Goal: Task Accomplishment & Management: Complete application form

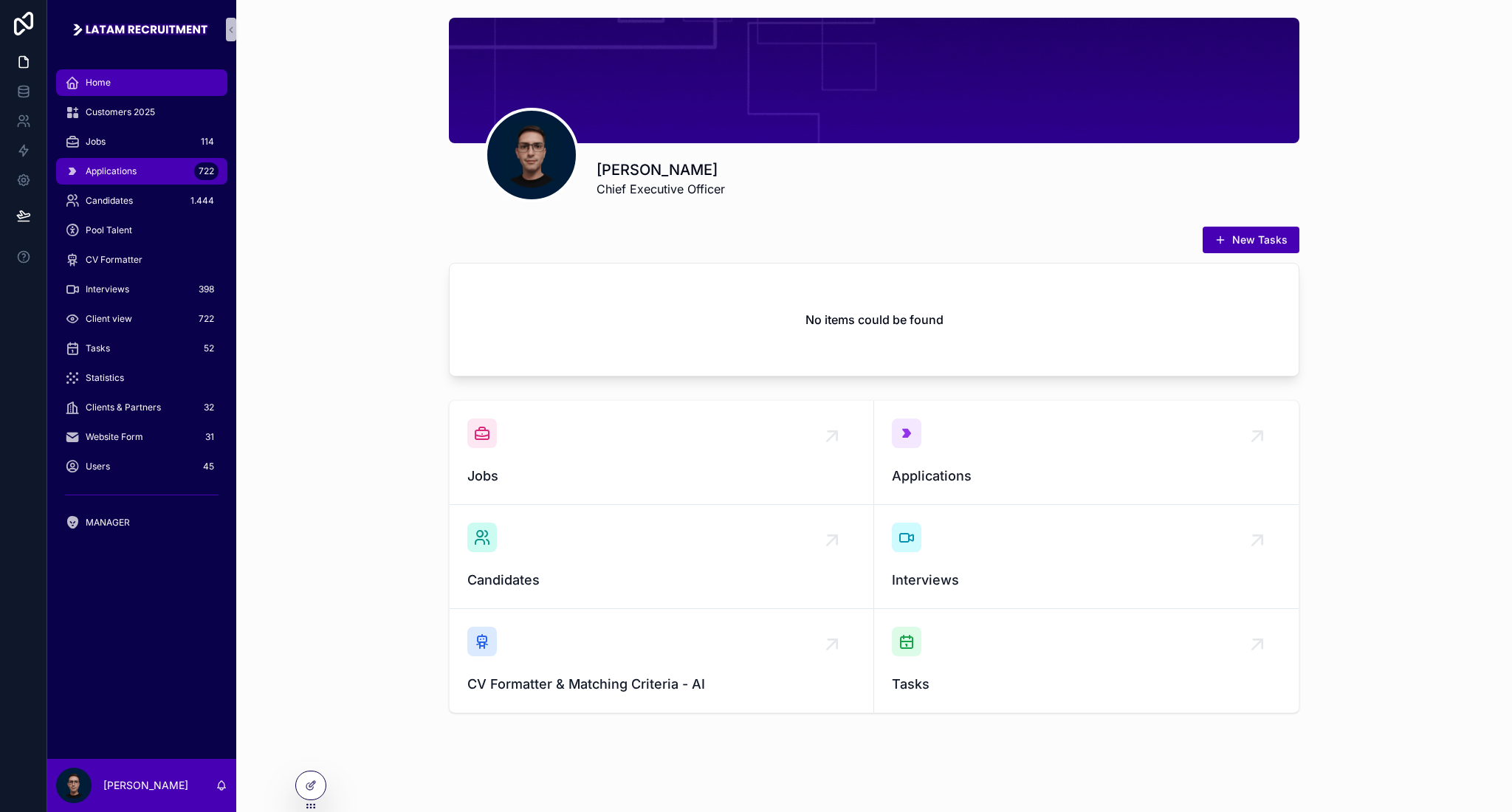
click at [156, 161] on div "Applications 722" at bounding box center [141, 171] width 153 height 23
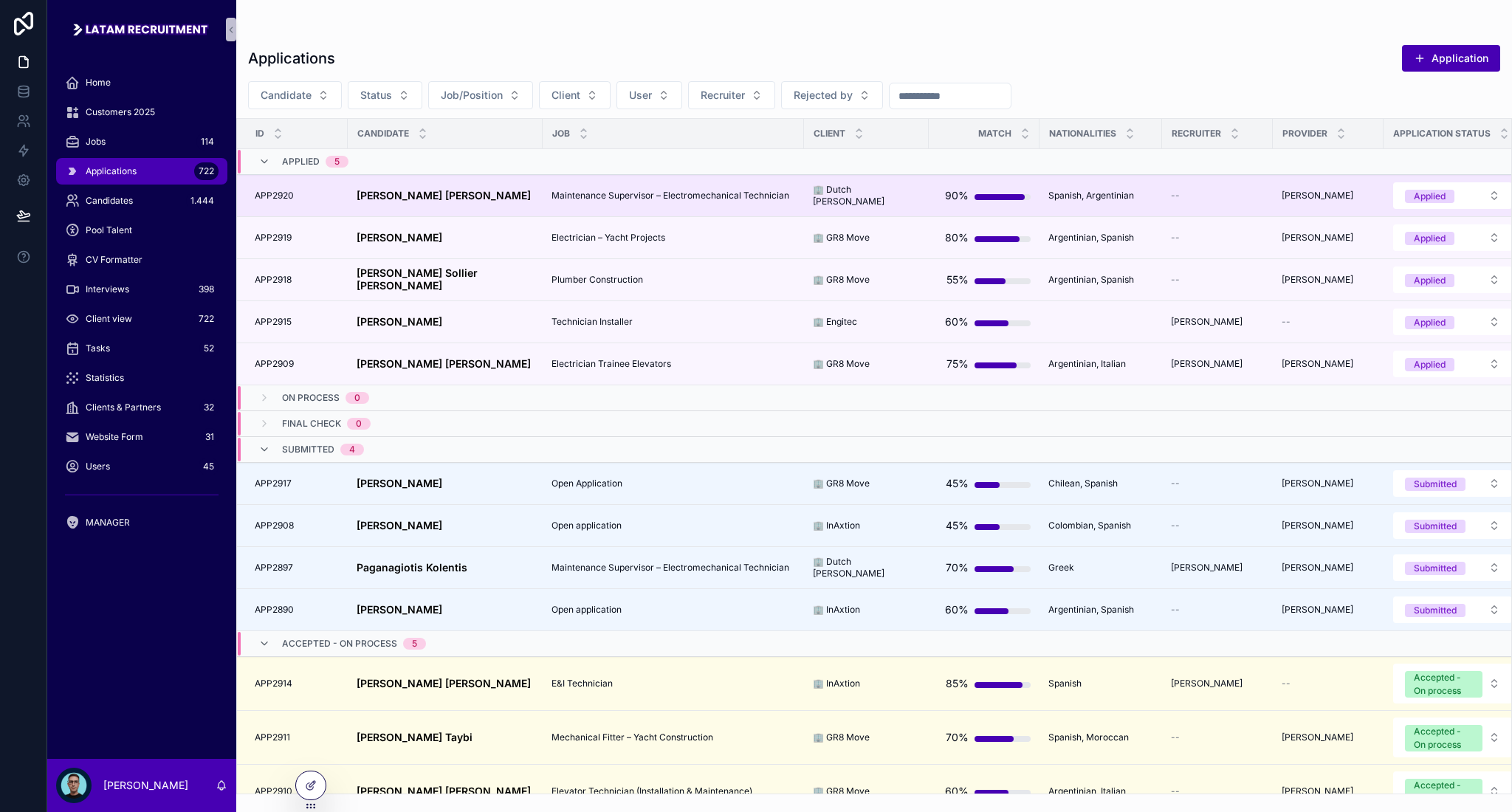
click at [501, 201] on div "[PERSON_NAME] [PERSON_NAME] [PERSON_NAME] [PERSON_NAME]" at bounding box center [445, 196] width 177 height 13
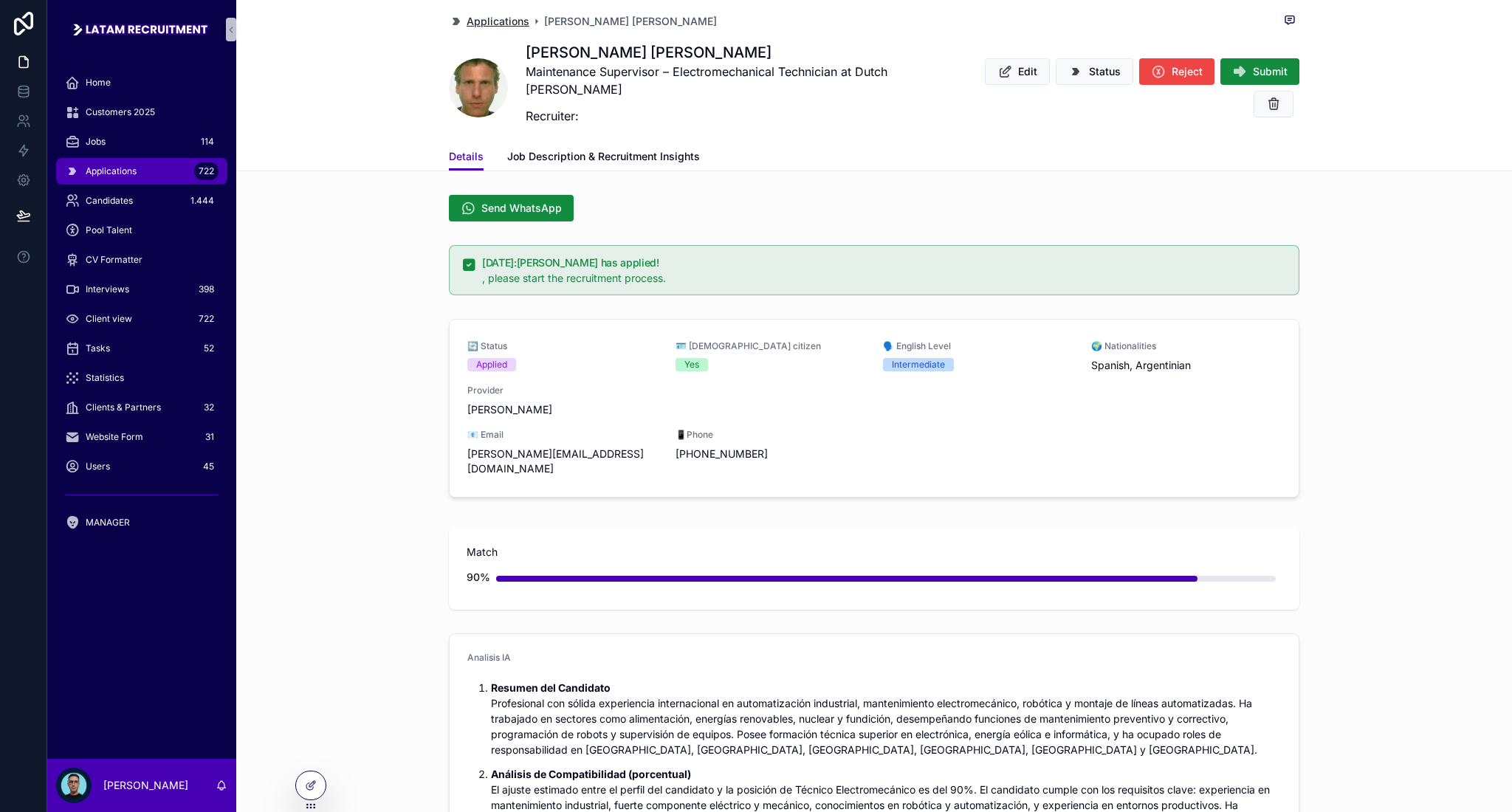
click at [469, 19] on span "Applications" at bounding box center [497, 22] width 63 height 15
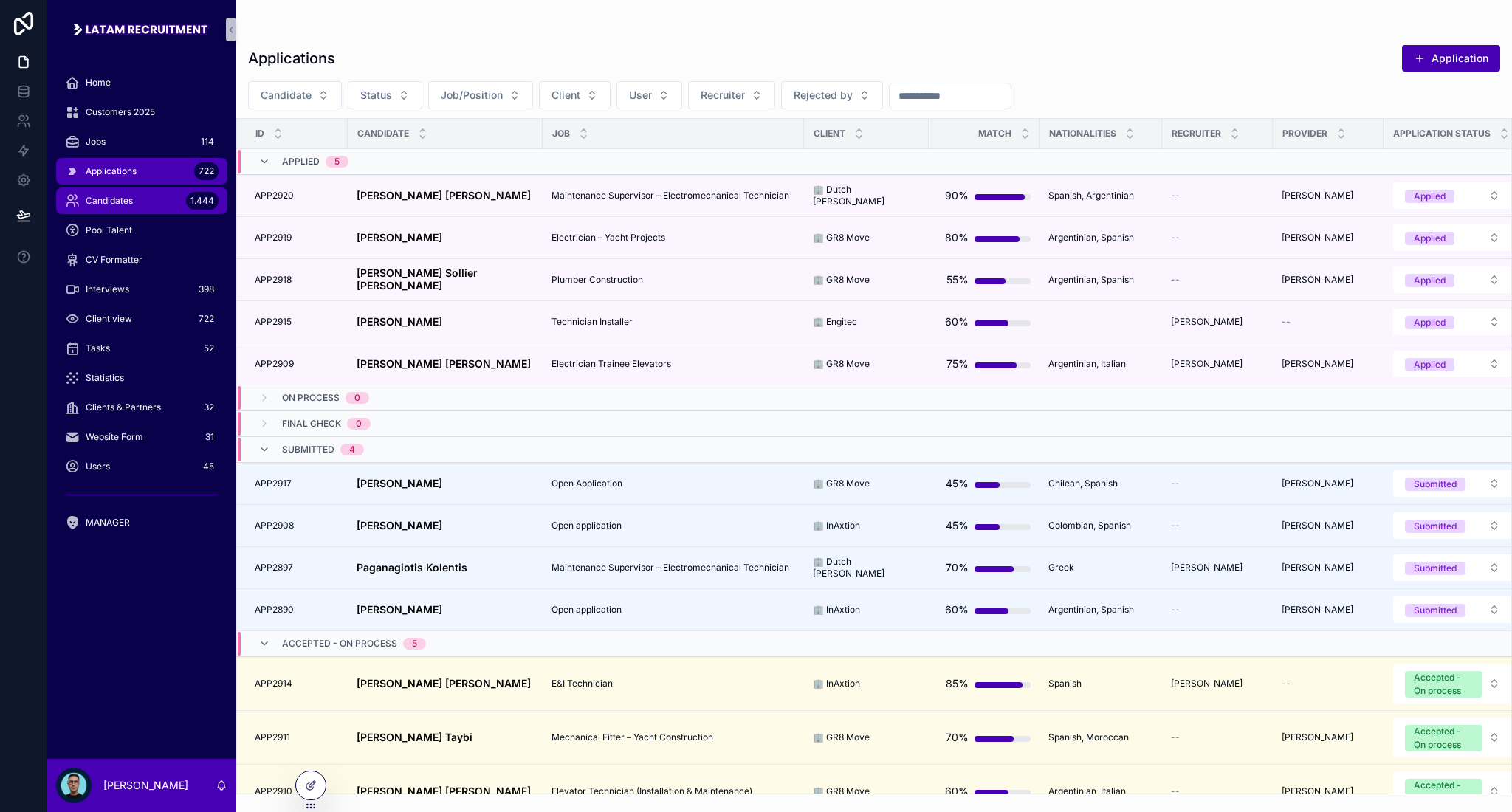
click at [142, 198] on div "Candidates 1.444" at bounding box center [141, 201] width 153 height 23
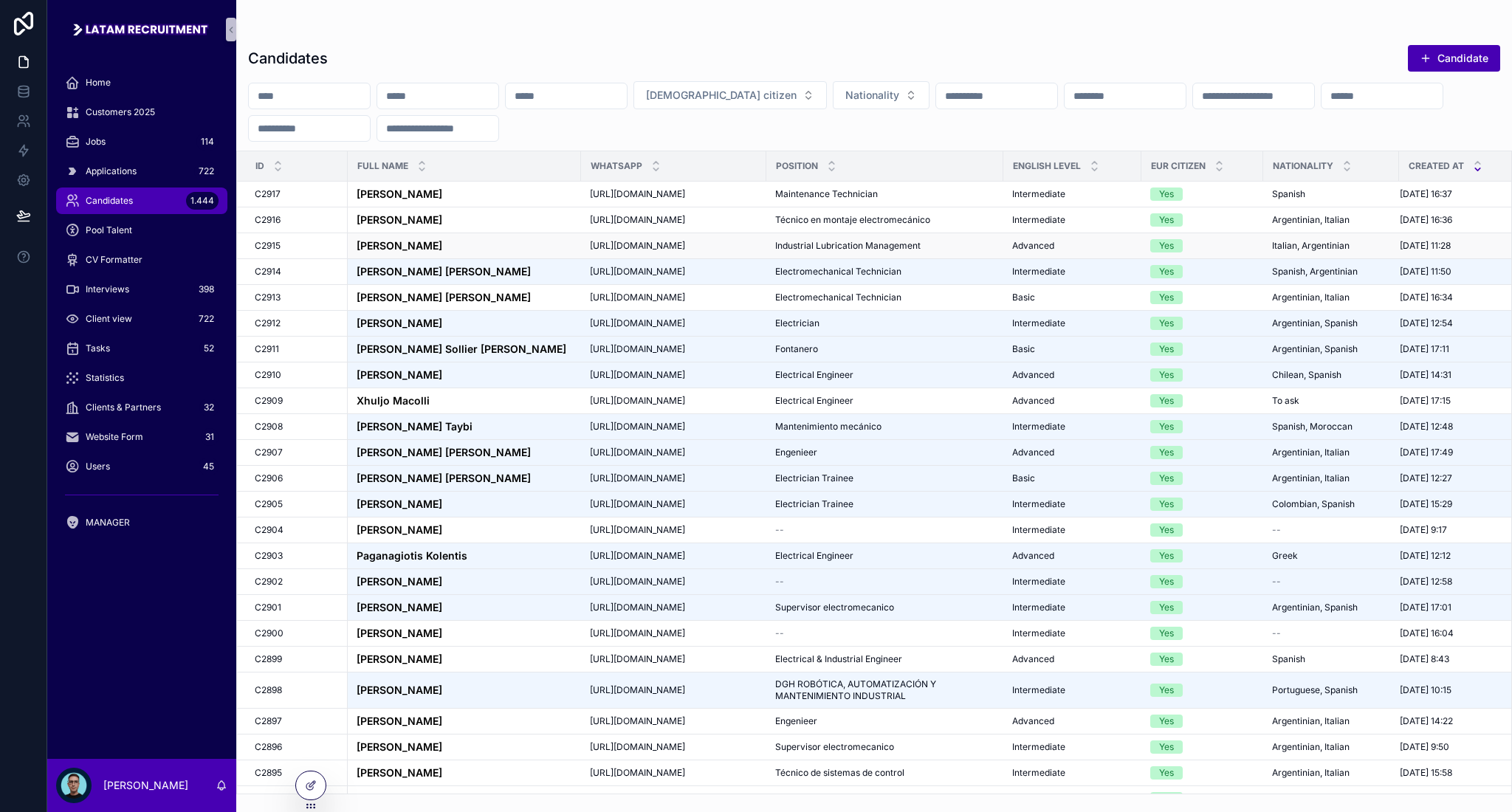
click at [453, 240] on div "[PERSON_NAME] [PERSON_NAME]" at bounding box center [464, 246] width 215 height 13
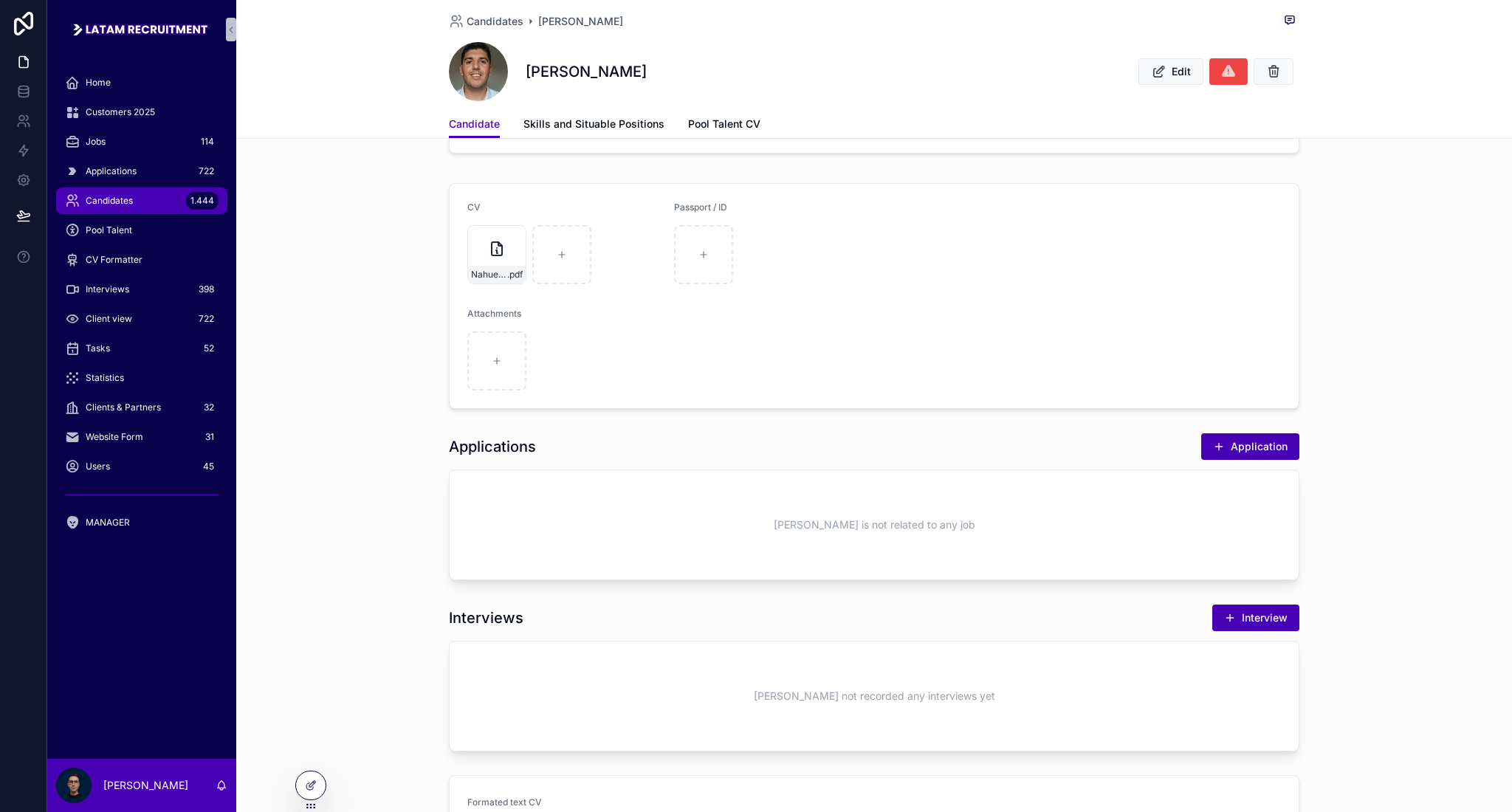
scroll to position [393, 0]
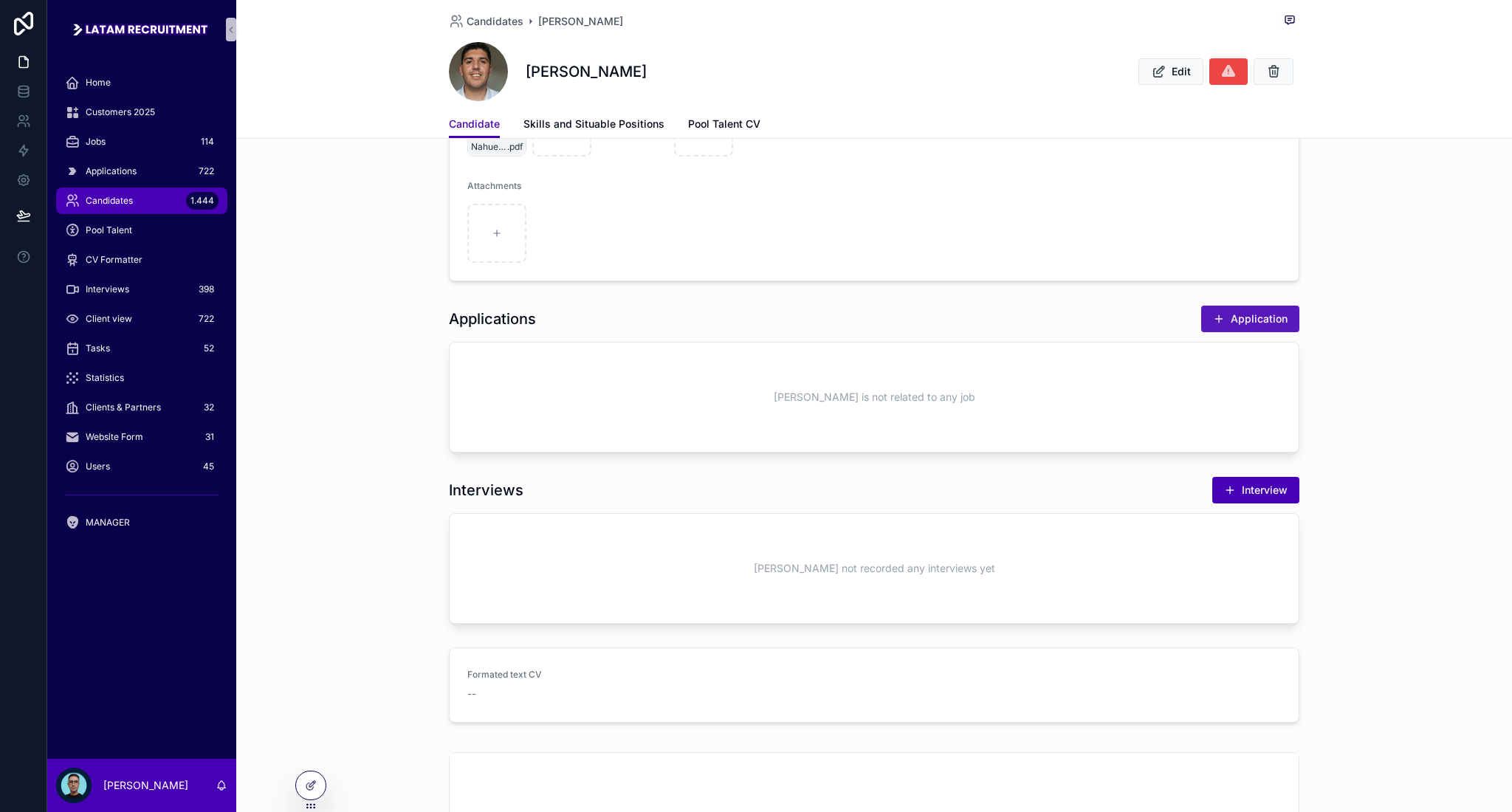
click at [1258, 314] on button "Application" at bounding box center [1250, 319] width 98 height 27
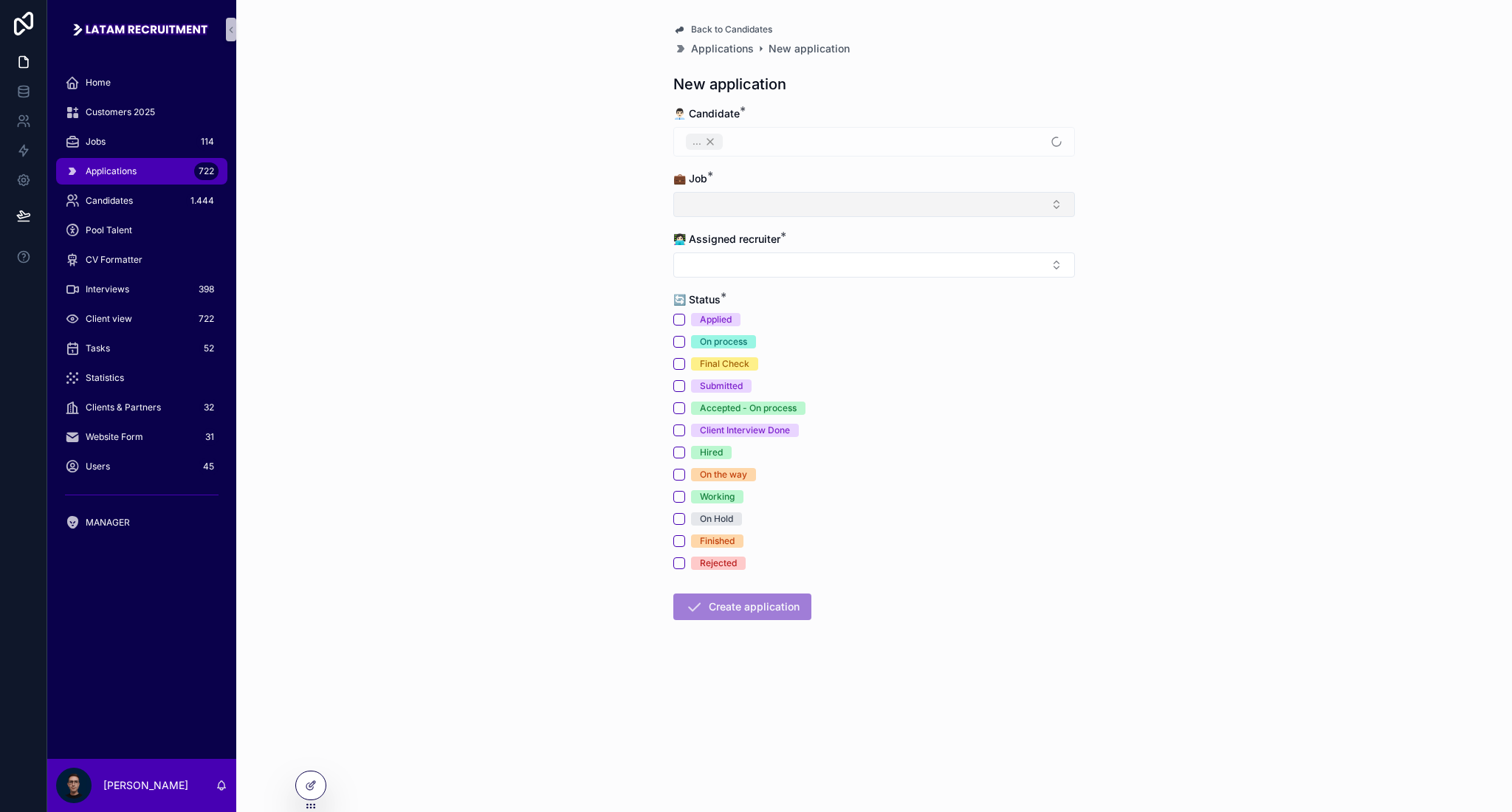
click at [733, 204] on button "Select Button" at bounding box center [874, 204] width 402 height 25
type input "******"
click at [788, 267] on span "Technician Installer at [GEOGRAPHIC_DATA]" at bounding box center [789, 264] width 213 height 15
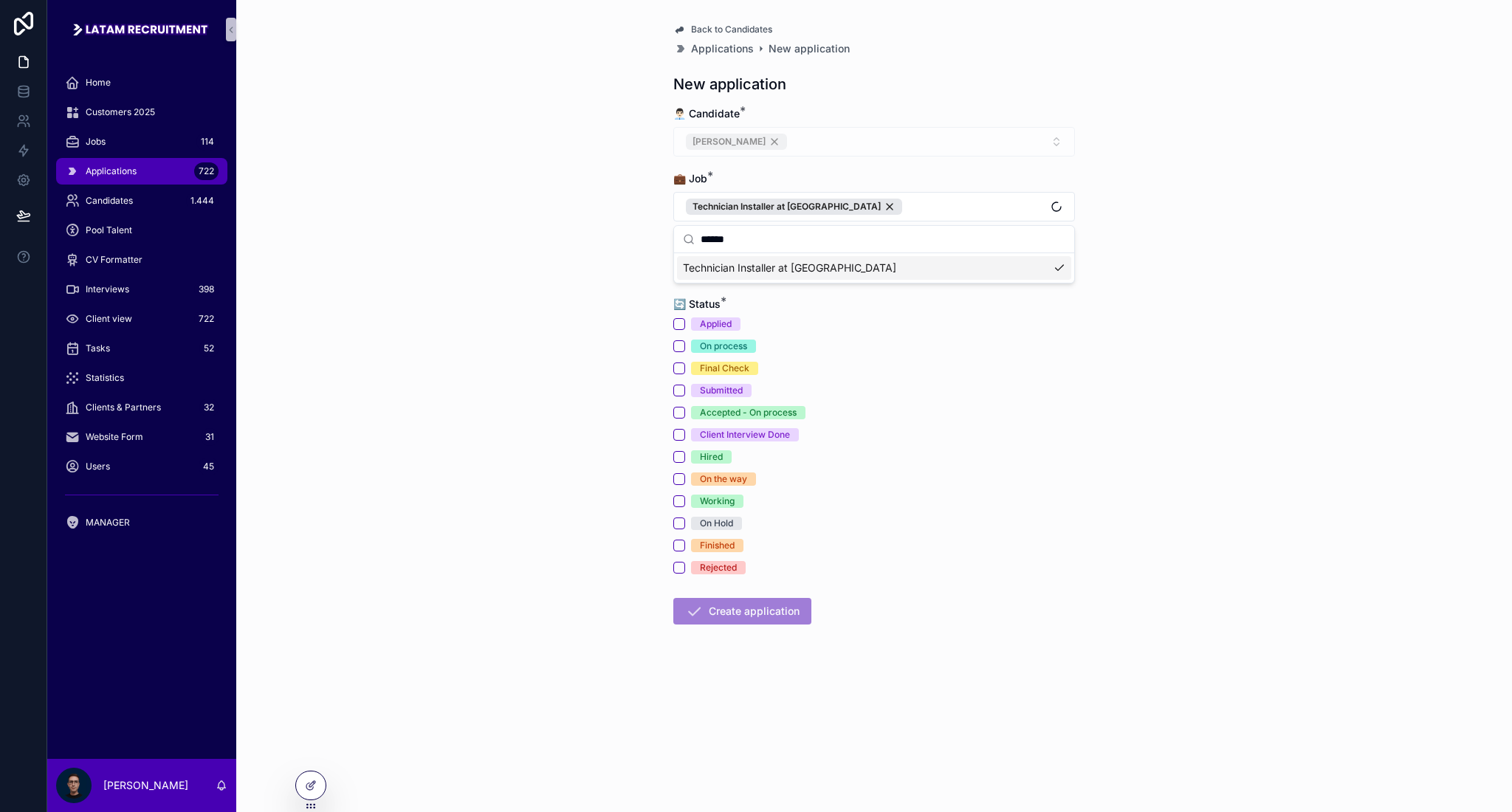
click at [1001, 330] on div "Applied" at bounding box center [874, 324] width 402 height 13
click at [831, 273] on button "Select Button" at bounding box center [874, 270] width 402 height 25
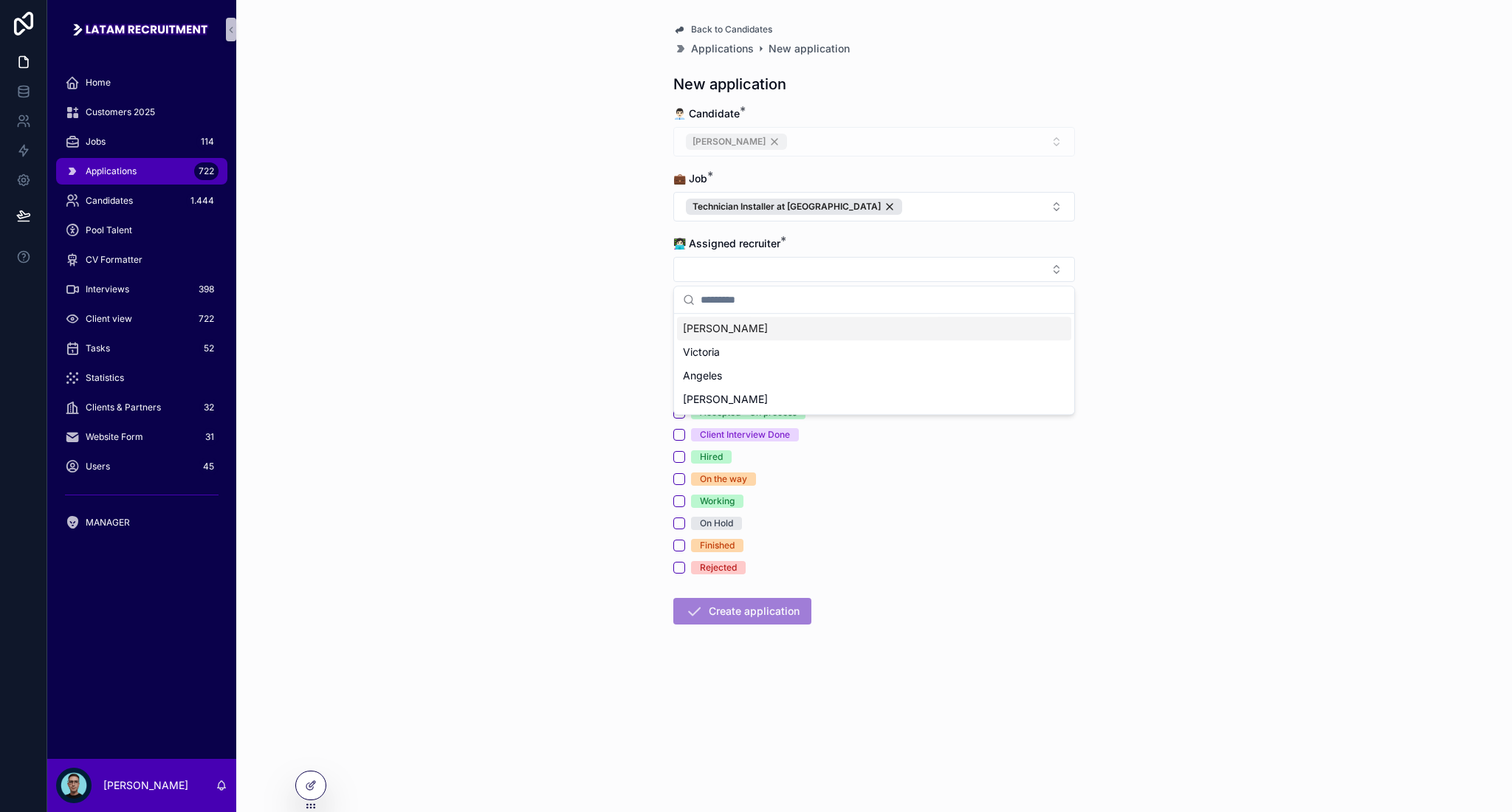
click at [744, 336] on div "[PERSON_NAME]" at bounding box center [874, 328] width 394 height 23
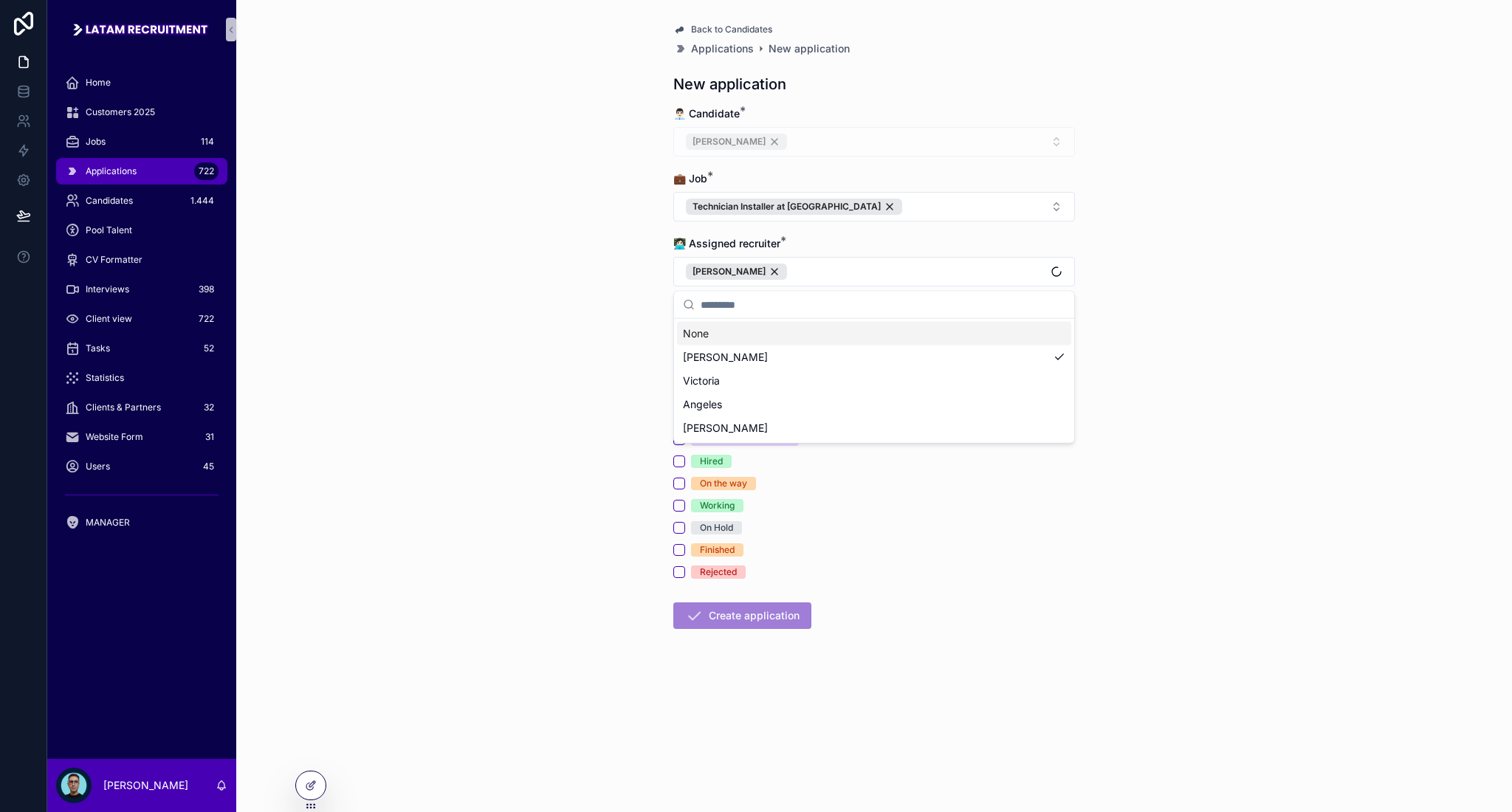
drag, startPoint x: 543, startPoint y: 306, endPoint x: 608, endPoint y: 304, distance: 65.0
click at [543, 306] on div "Back to Candidates Applications New application New application 👨🏻‍💼 Candidate …" at bounding box center [874, 406] width 1276 height 812
click at [681, 329] on button "Applied" at bounding box center [679, 328] width 12 height 12
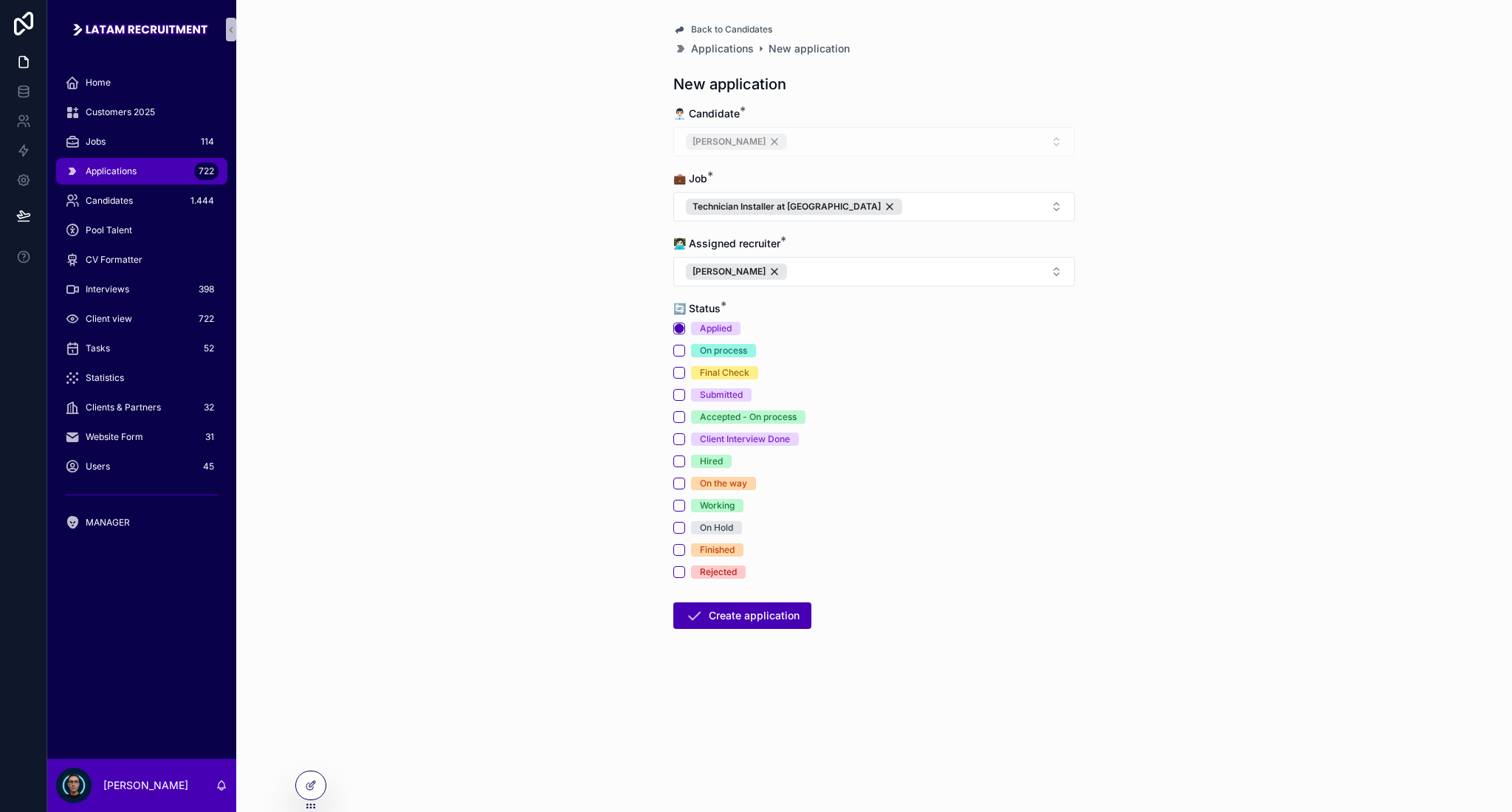
click at [603, 410] on div "Back to Candidates Applications New application New application 👨🏻‍💼 Candidate …" at bounding box center [874, 406] width 1276 height 812
click at [759, 623] on button "Create application" at bounding box center [742, 616] width 138 height 27
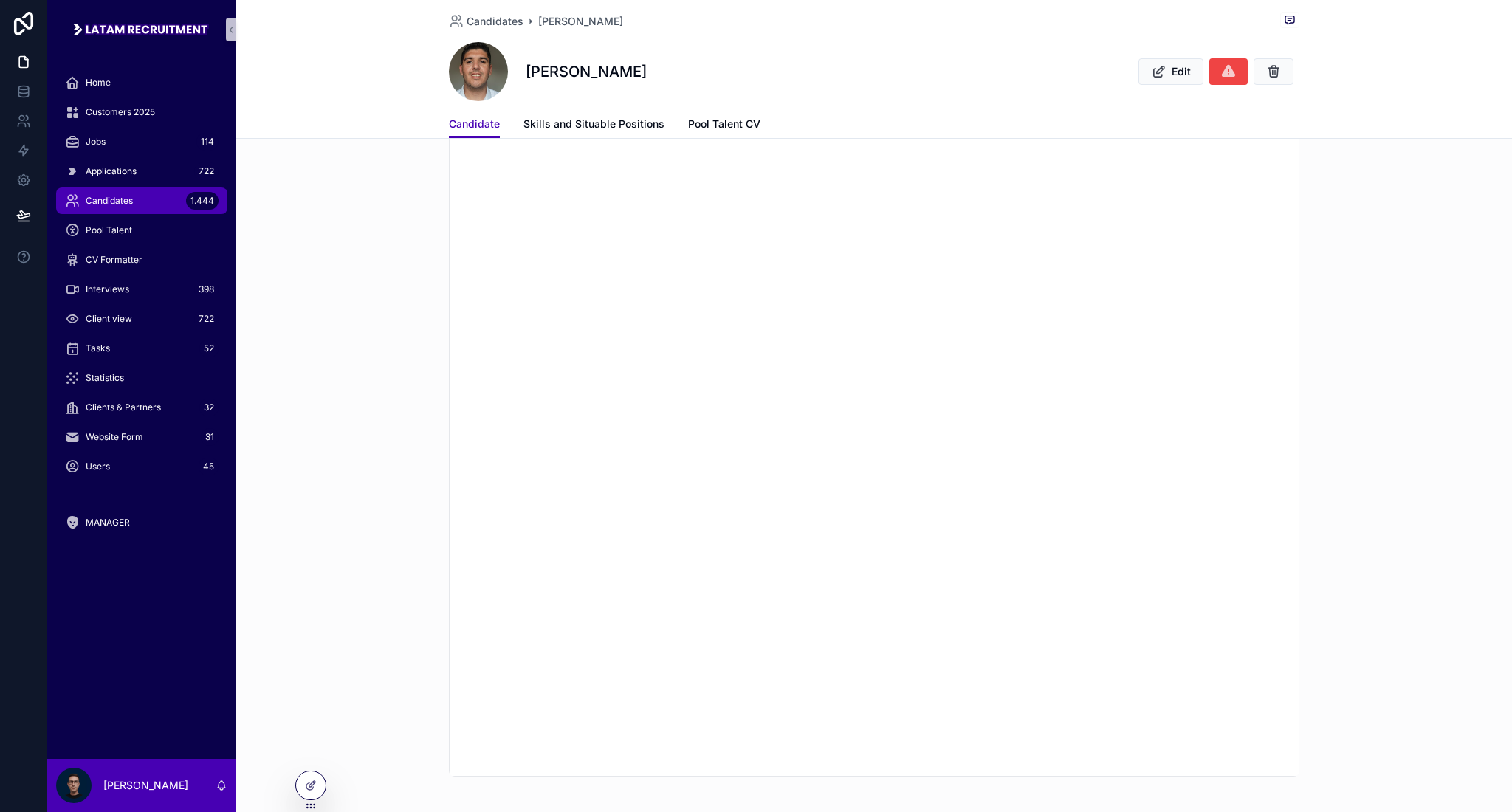
scroll to position [1246, 0]
click at [498, 28] on div "Candidates [PERSON_NAME]" at bounding box center [874, 21] width 851 height 18
click at [498, 19] on span "Candidates" at bounding box center [495, 22] width 57 height 15
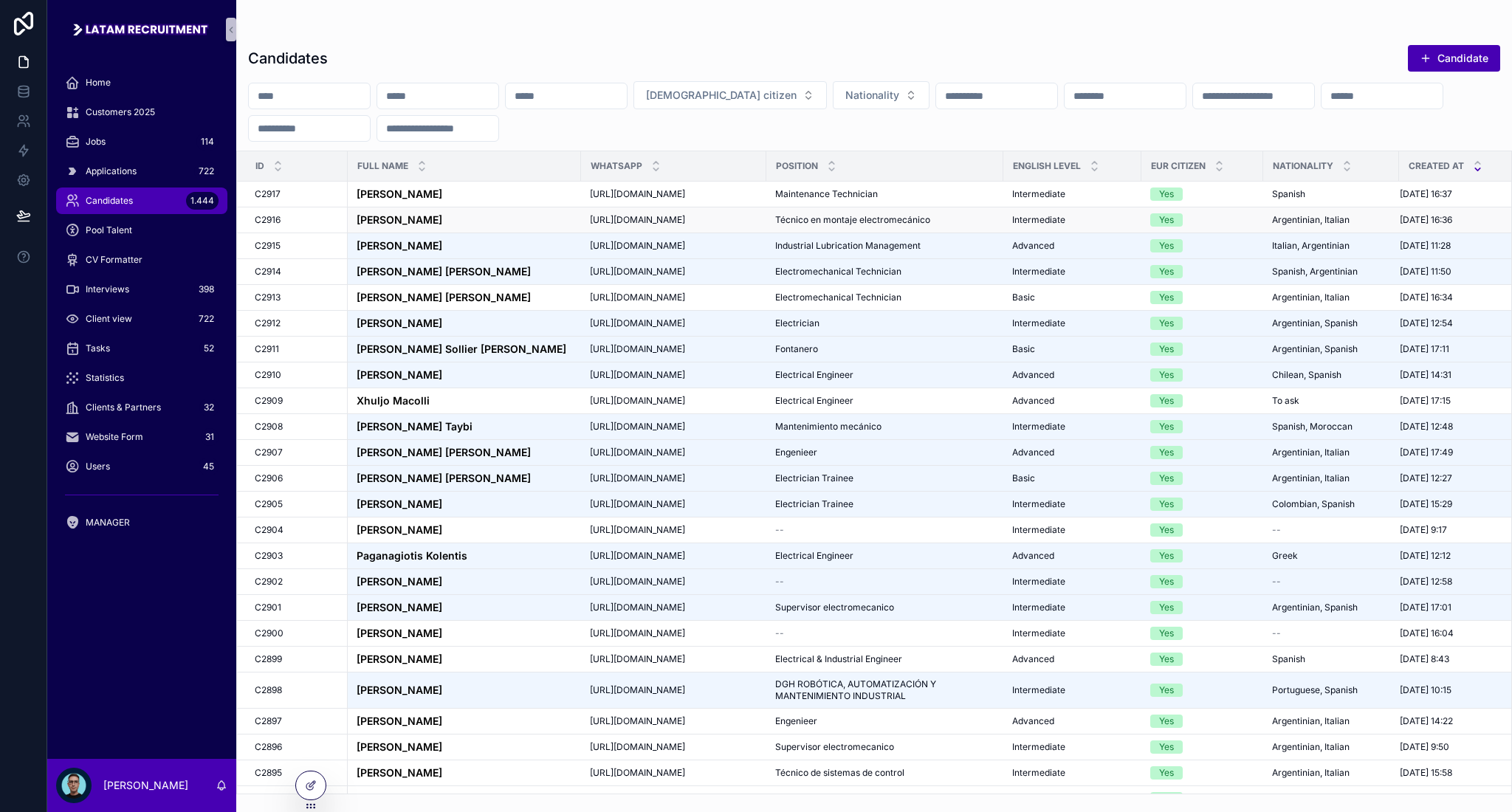
click at [450, 222] on div "[PERSON_NAME] [PERSON_NAME]" at bounding box center [464, 220] width 215 height 13
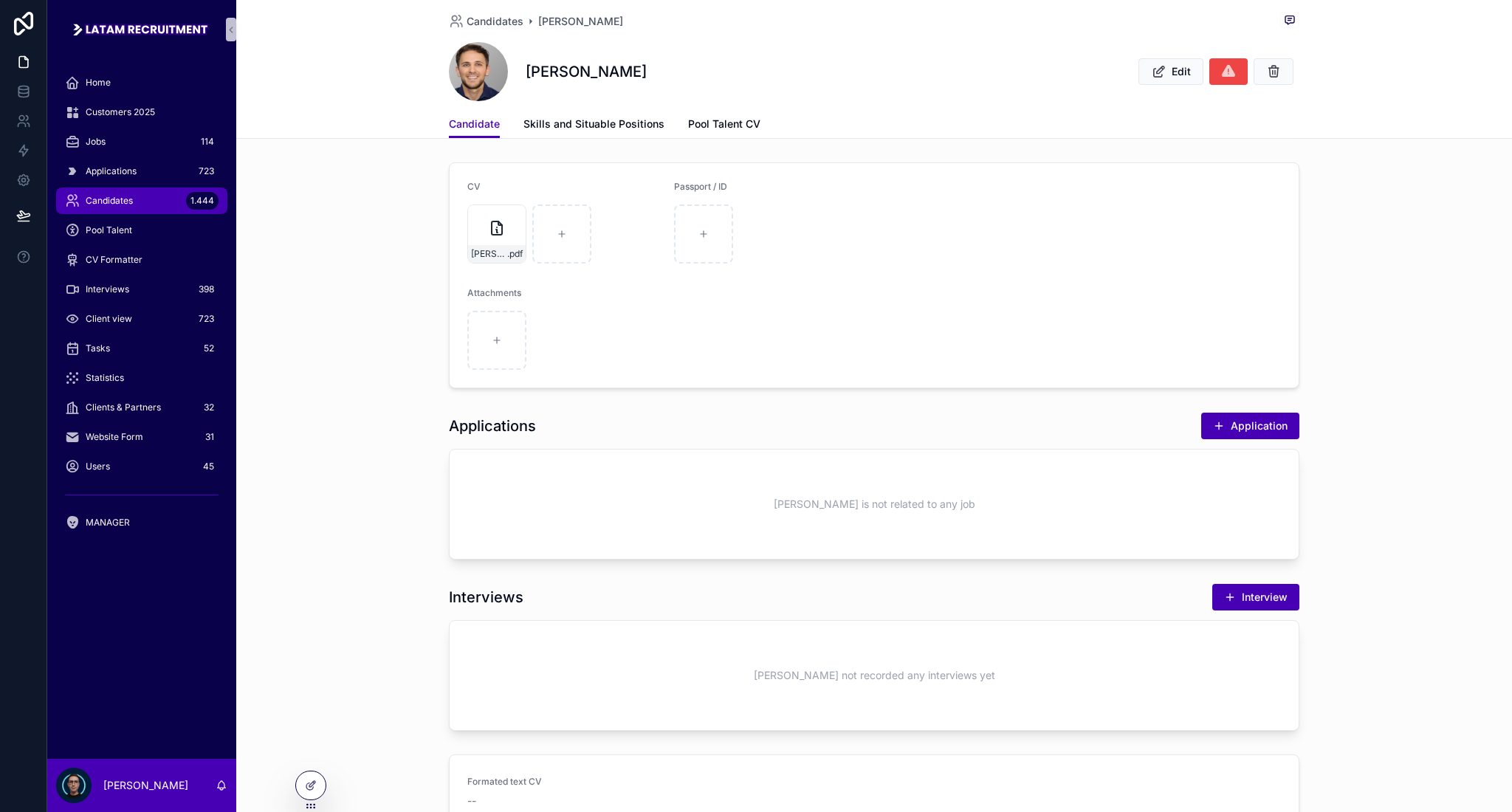
scroll to position [491, 0]
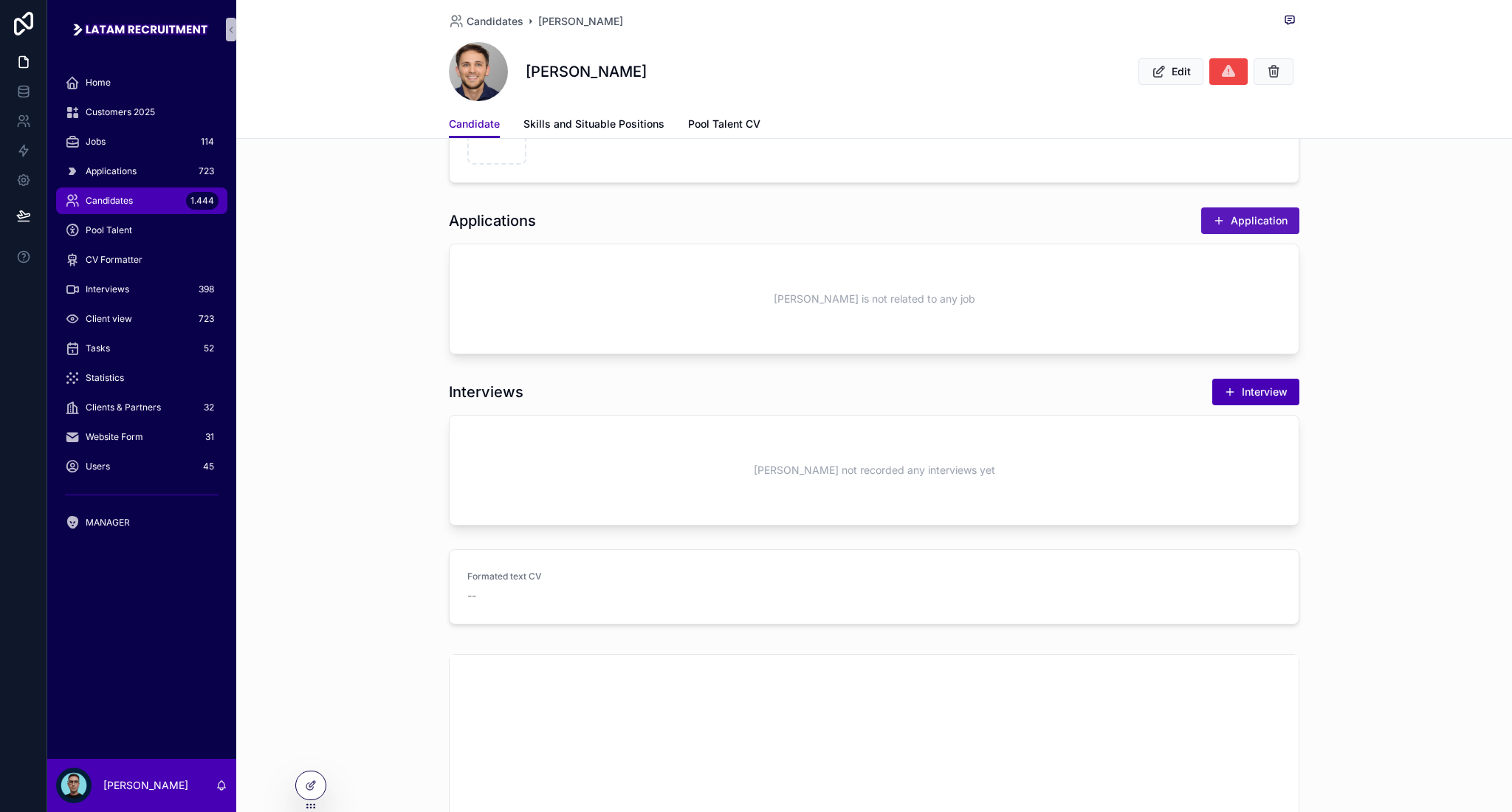
click at [1213, 226] on span "scrollable content" at bounding box center [1219, 221] width 12 height 12
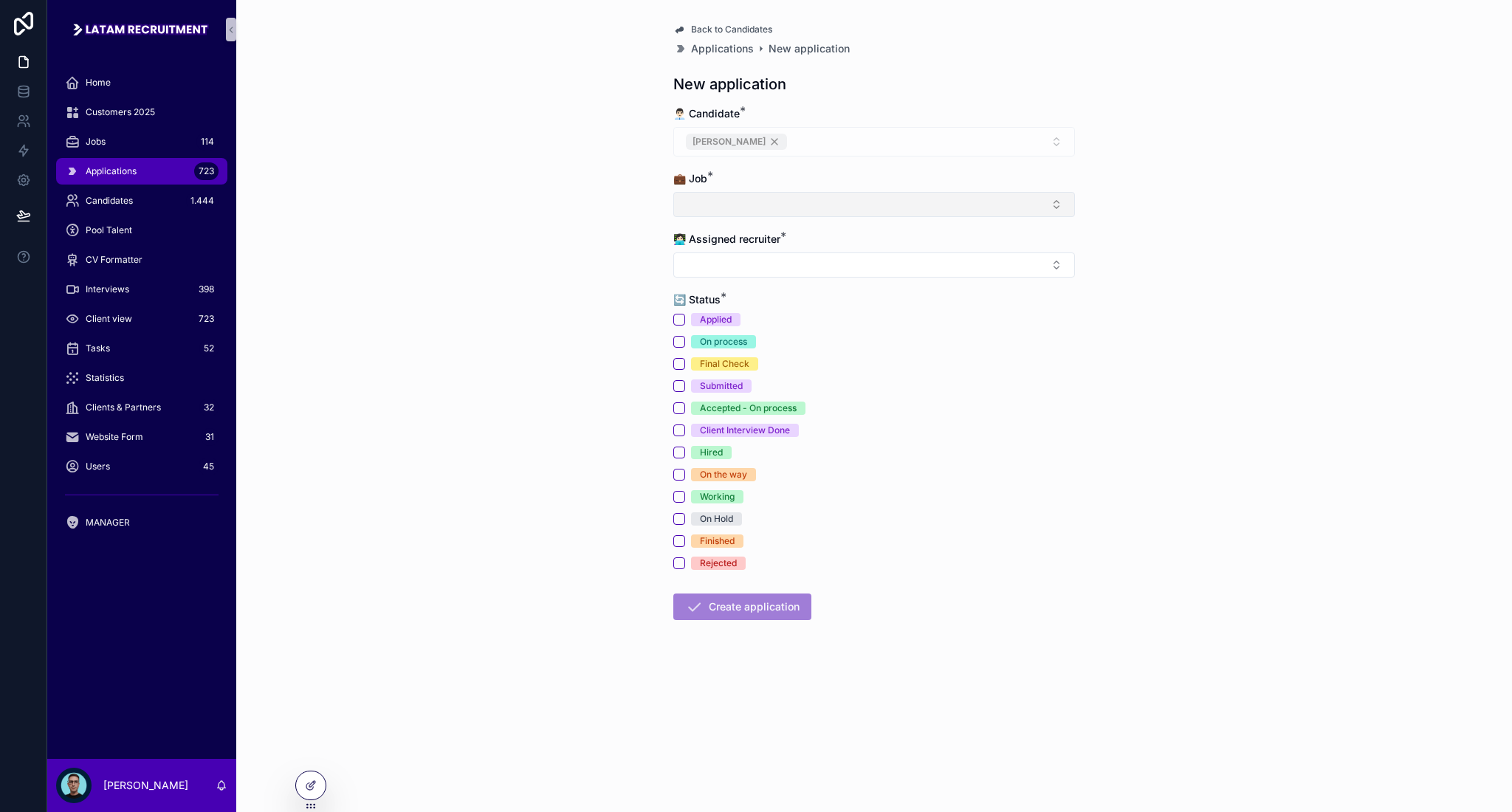
click at [865, 197] on button "Select Button" at bounding box center [874, 204] width 402 height 25
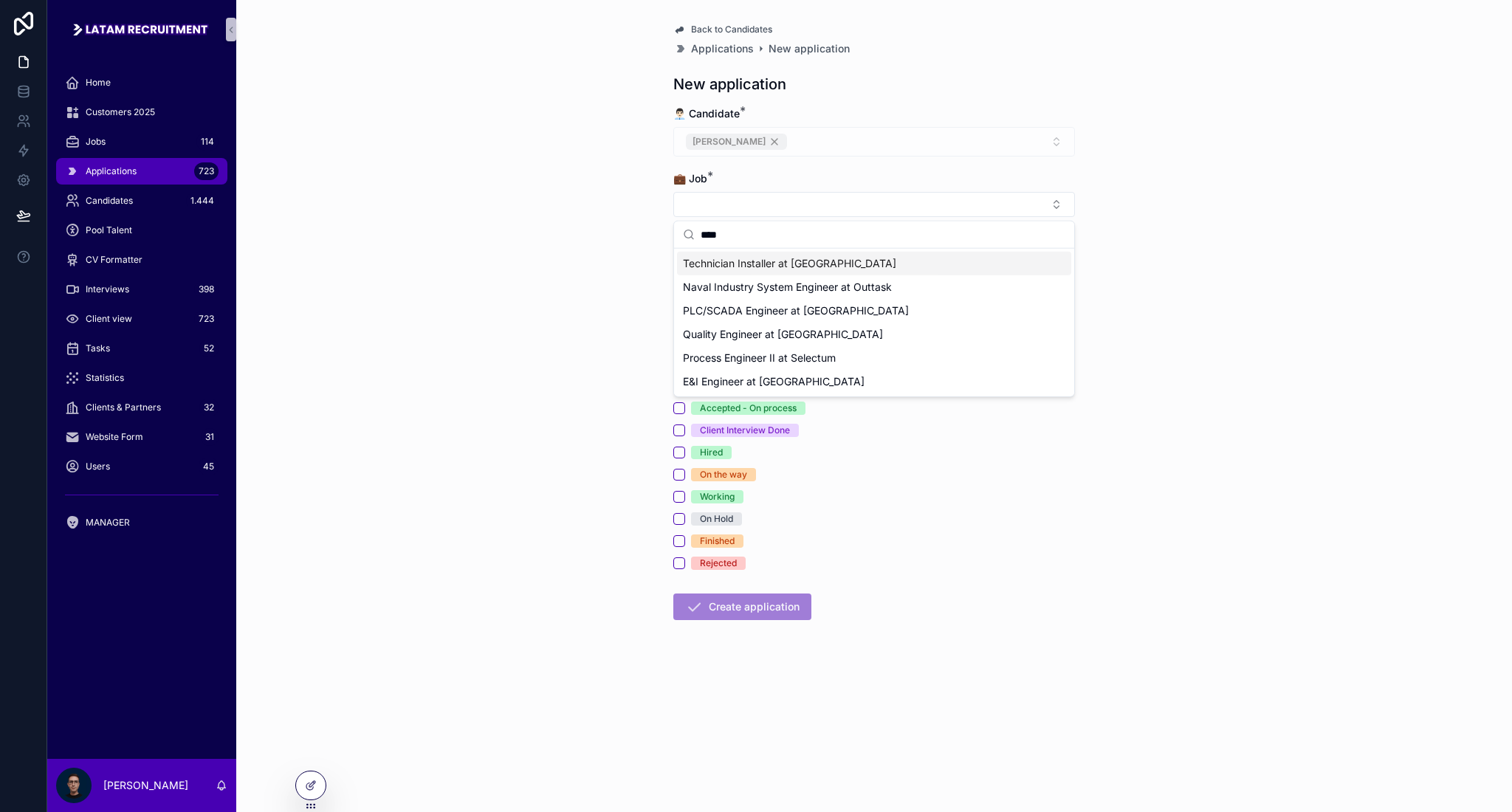
type input "****"
click at [777, 265] on span "Technician Installer at [GEOGRAPHIC_DATA]" at bounding box center [789, 264] width 213 height 15
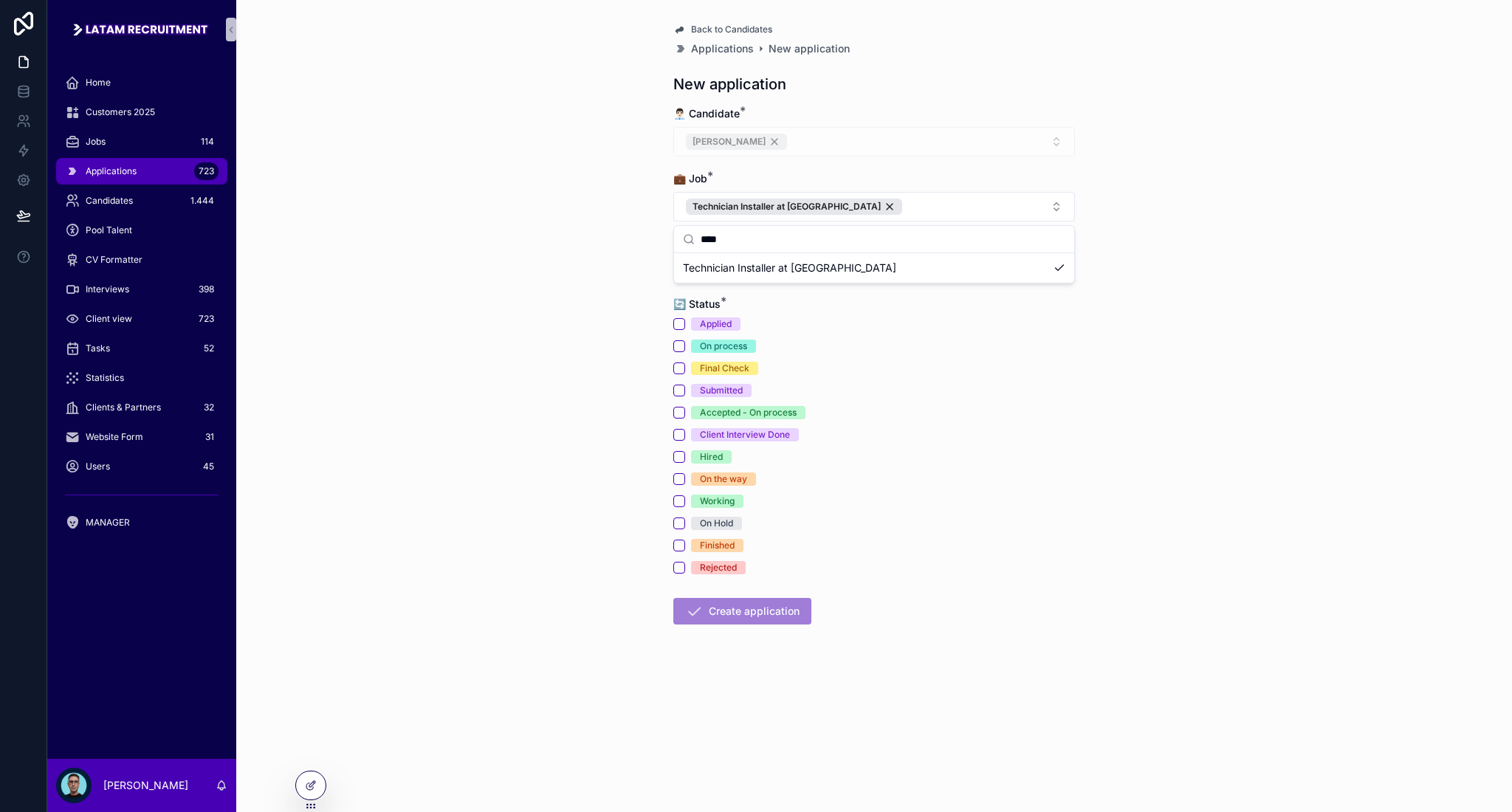
click at [620, 253] on div "Back to Candidates Applications New application New application 👨🏻‍💼 Candidate …" at bounding box center [874, 406] width 1276 height 812
click at [724, 277] on button "Select Button" at bounding box center [874, 270] width 402 height 25
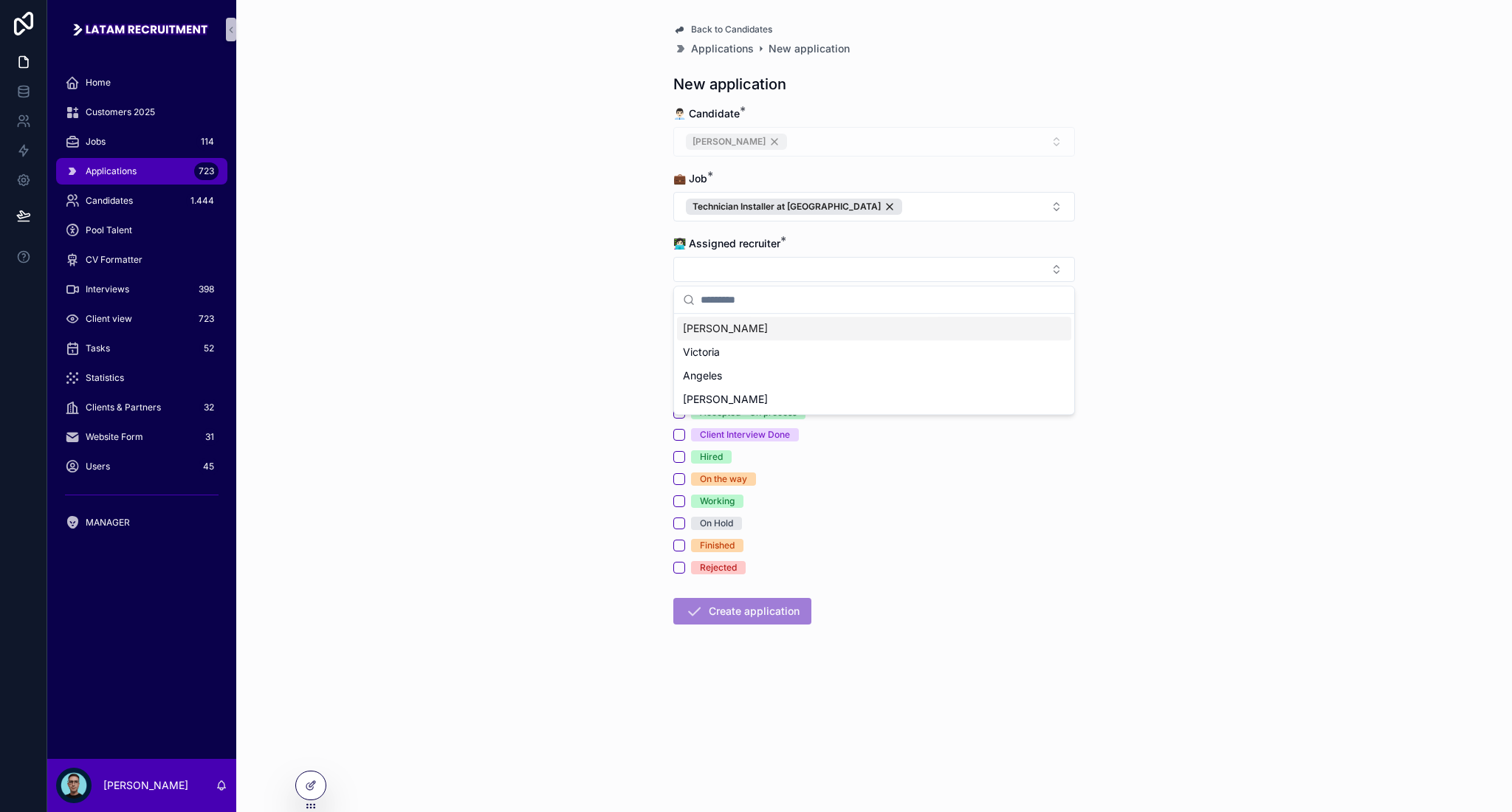
click at [724, 328] on div "[PERSON_NAME]" at bounding box center [874, 328] width 394 height 23
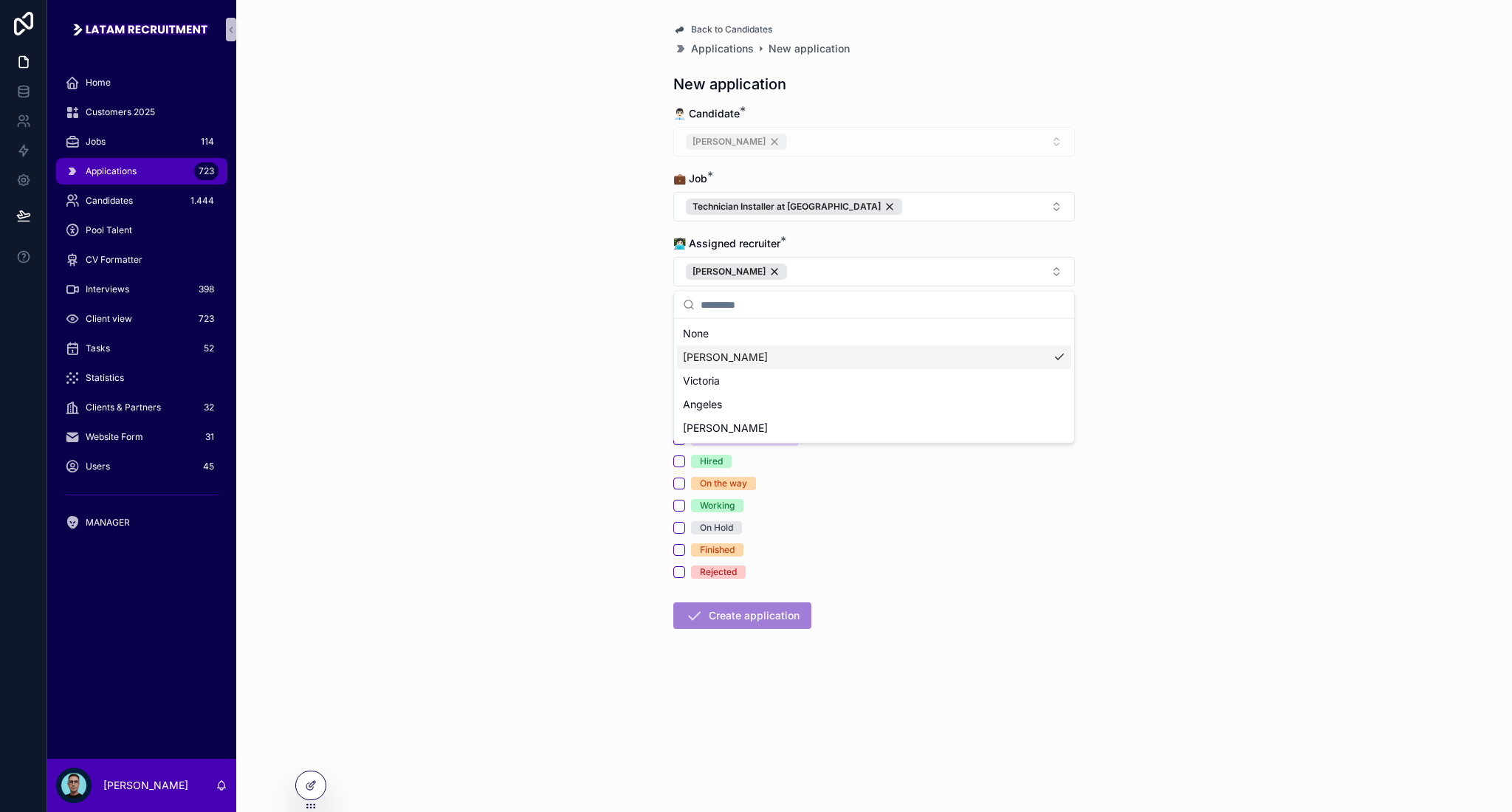
click at [640, 353] on div "Back to Candidates Applications New application New application 👨🏻‍💼 Candidate …" at bounding box center [874, 406] width 1276 height 812
click at [682, 321] on div "Applied" at bounding box center [874, 328] width 402 height 13
click at [681, 329] on button "Applied" at bounding box center [679, 328] width 12 height 12
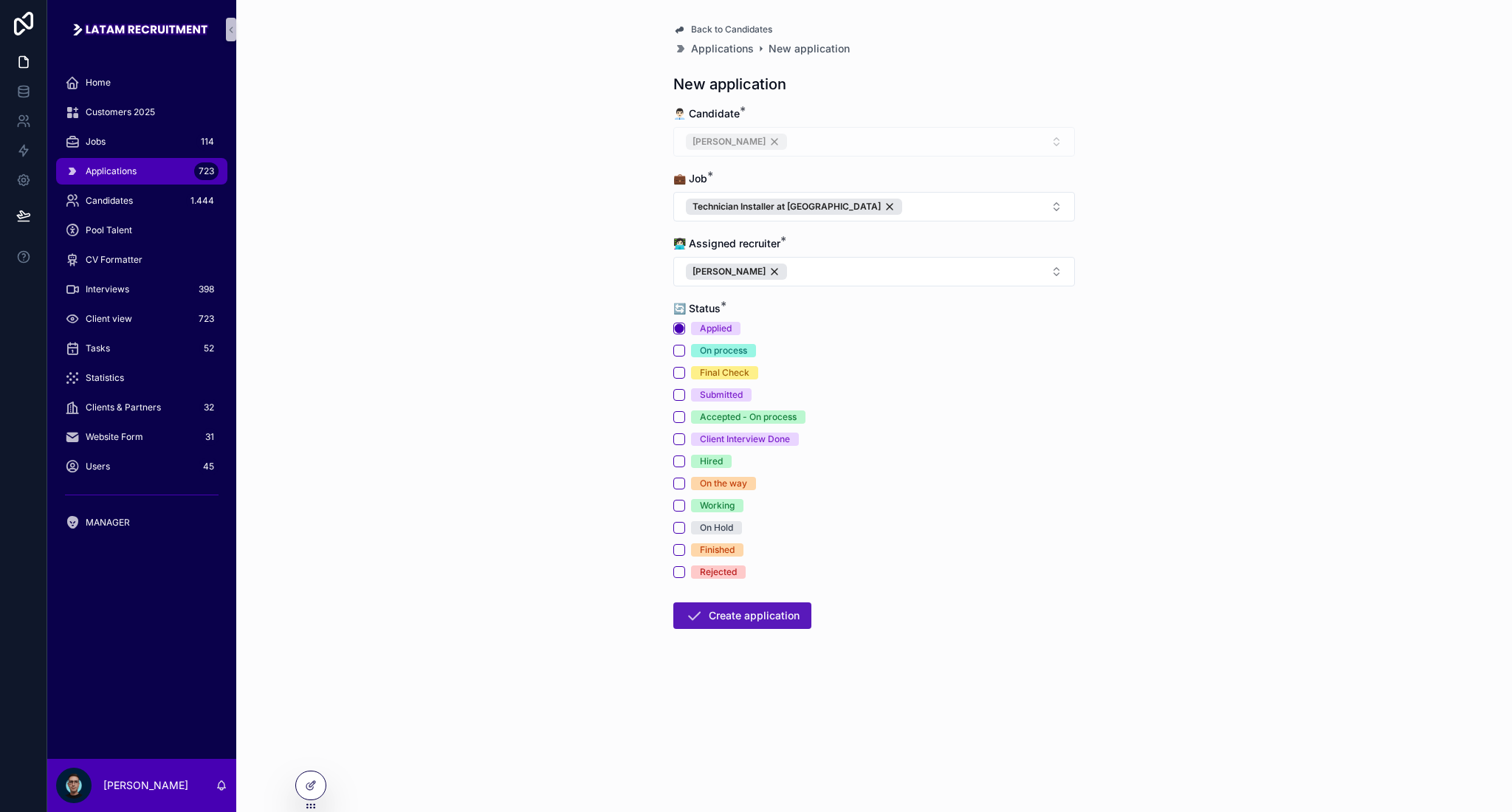
click at [735, 618] on button "Create application" at bounding box center [742, 616] width 138 height 27
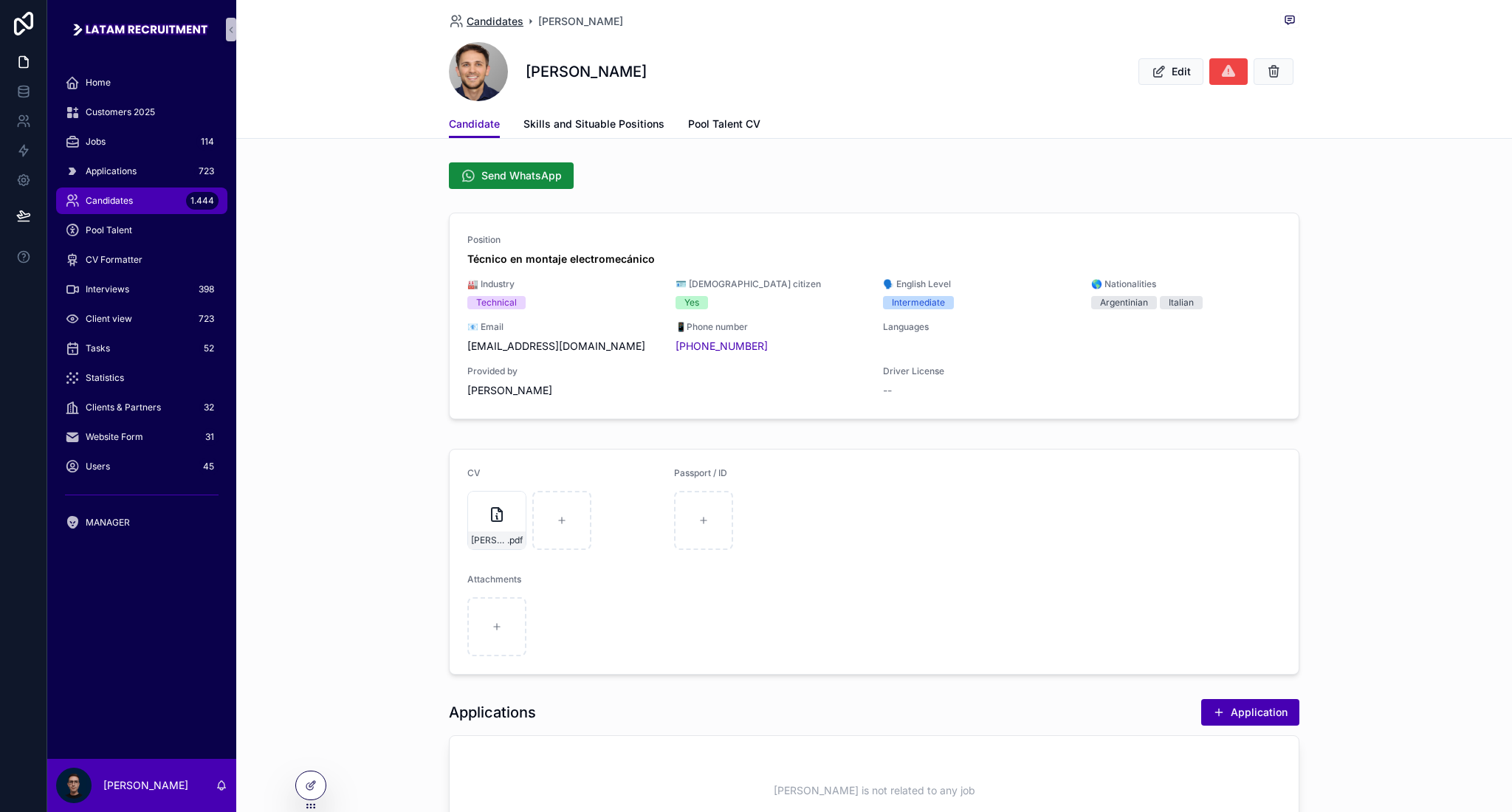
click at [485, 26] on span "Candidates" at bounding box center [495, 22] width 57 height 15
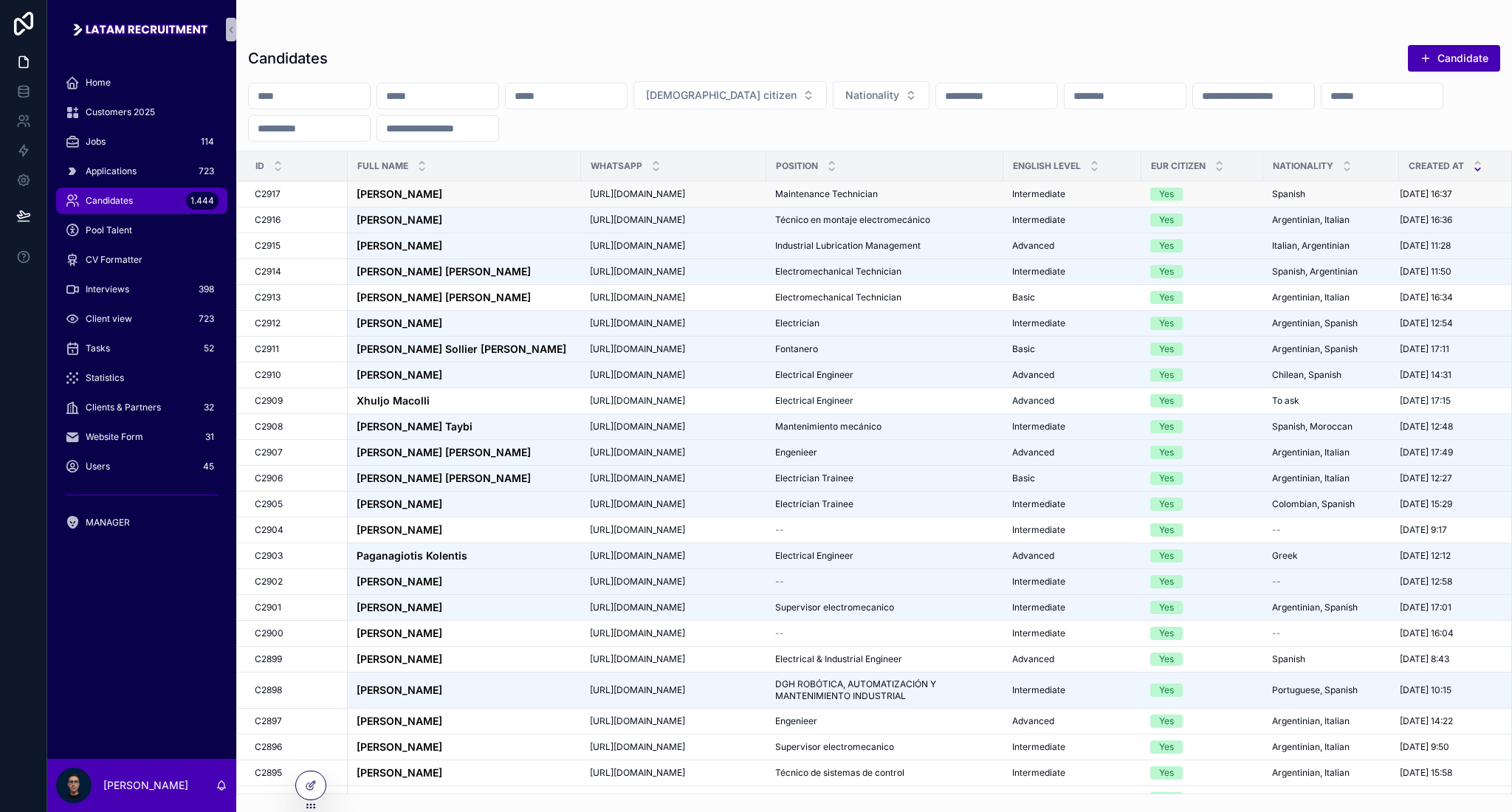
click at [505, 192] on div "[PERSON_NAME] [PERSON_NAME]" at bounding box center [464, 194] width 215 height 13
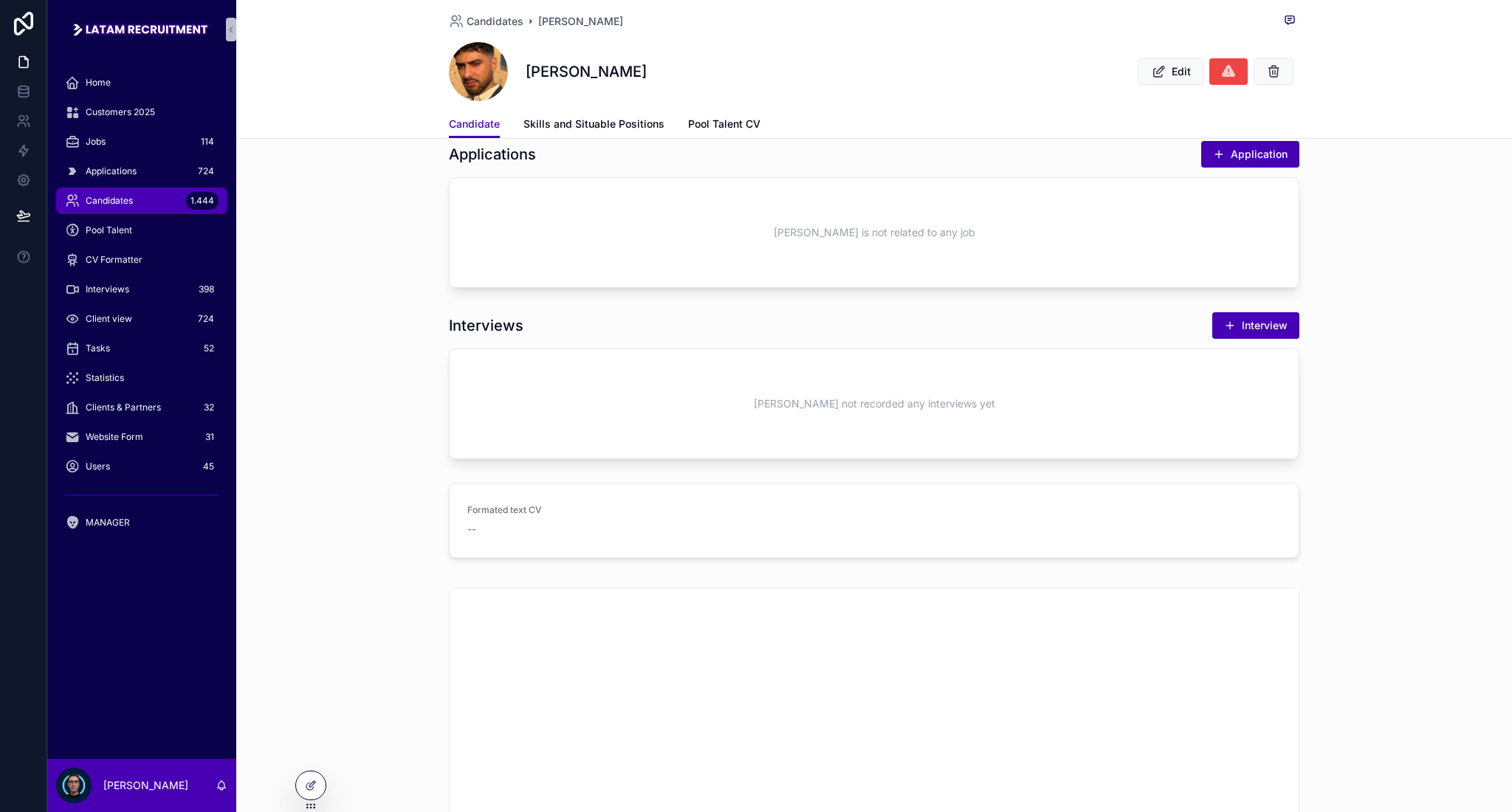
scroll to position [558, 0]
click at [1221, 152] on button "Application" at bounding box center [1250, 155] width 98 height 27
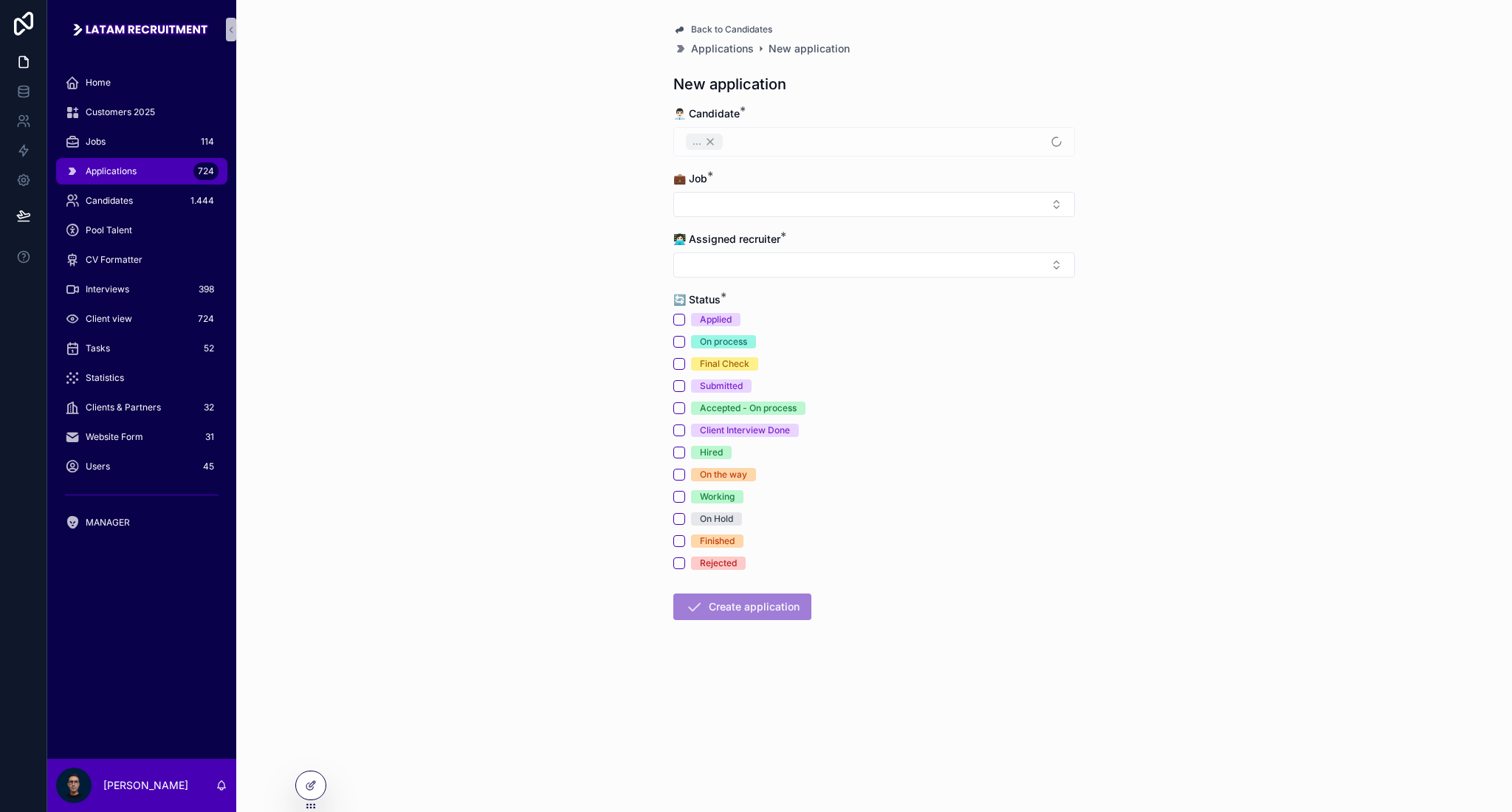
click at [799, 218] on form "👨🏻‍💼 Candidate * ... 💼 Job * 👩🏻‍💻 Assigned recruiter * 🔄 Status * Applied On pr…" at bounding box center [874, 410] width 402 height 609
click at [795, 212] on button "Select Button" at bounding box center [874, 204] width 402 height 25
type input "******"
click at [818, 267] on span "Technician Installer at [GEOGRAPHIC_DATA]" at bounding box center [789, 264] width 213 height 15
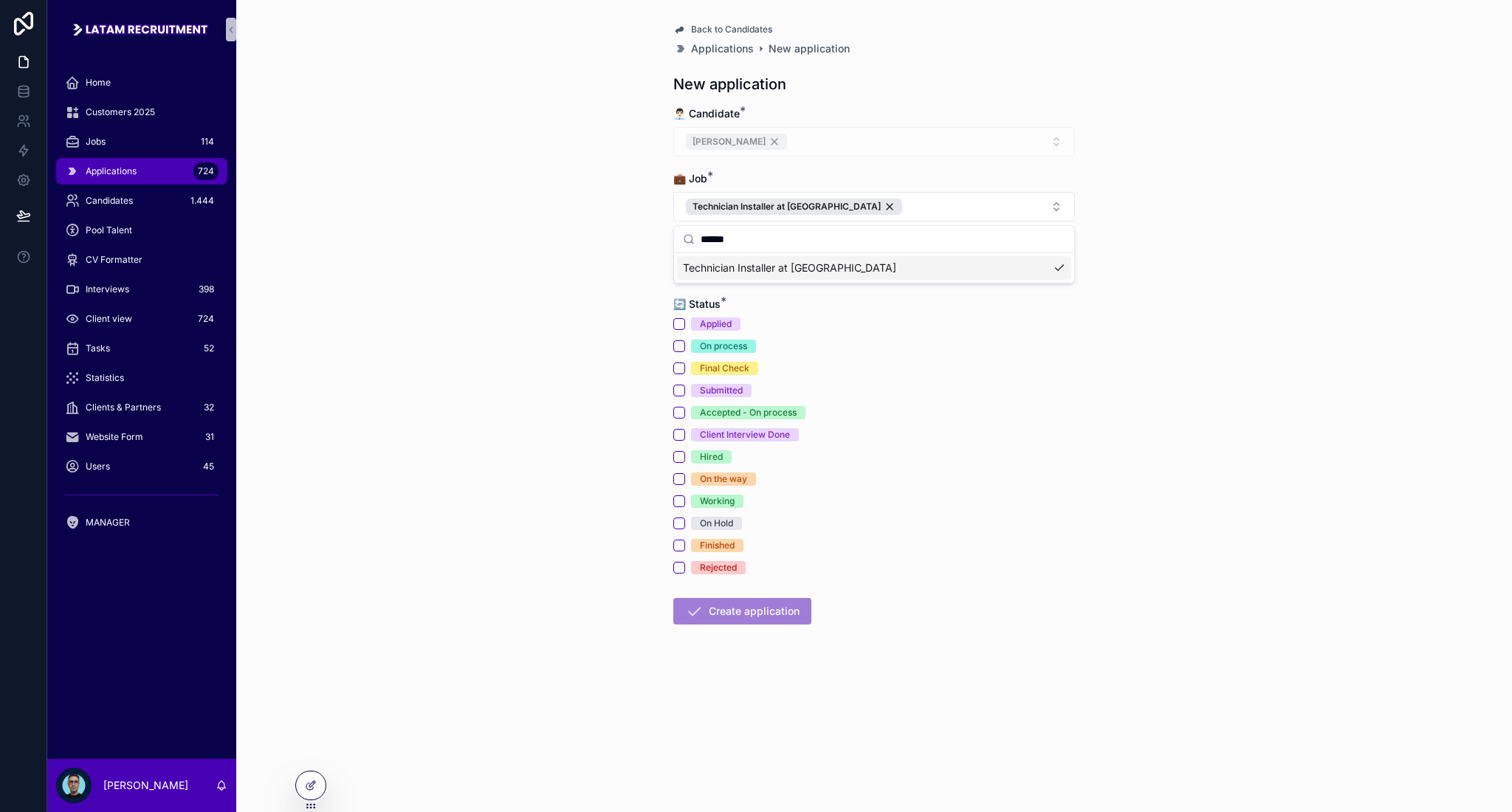
click at [601, 213] on div "Back to Candidates Applications New application New application 👨🏻‍💼 Candidate …" at bounding box center [874, 406] width 1276 height 812
click at [735, 267] on button "Select Button" at bounding box center [874, 270] width 402 height 25
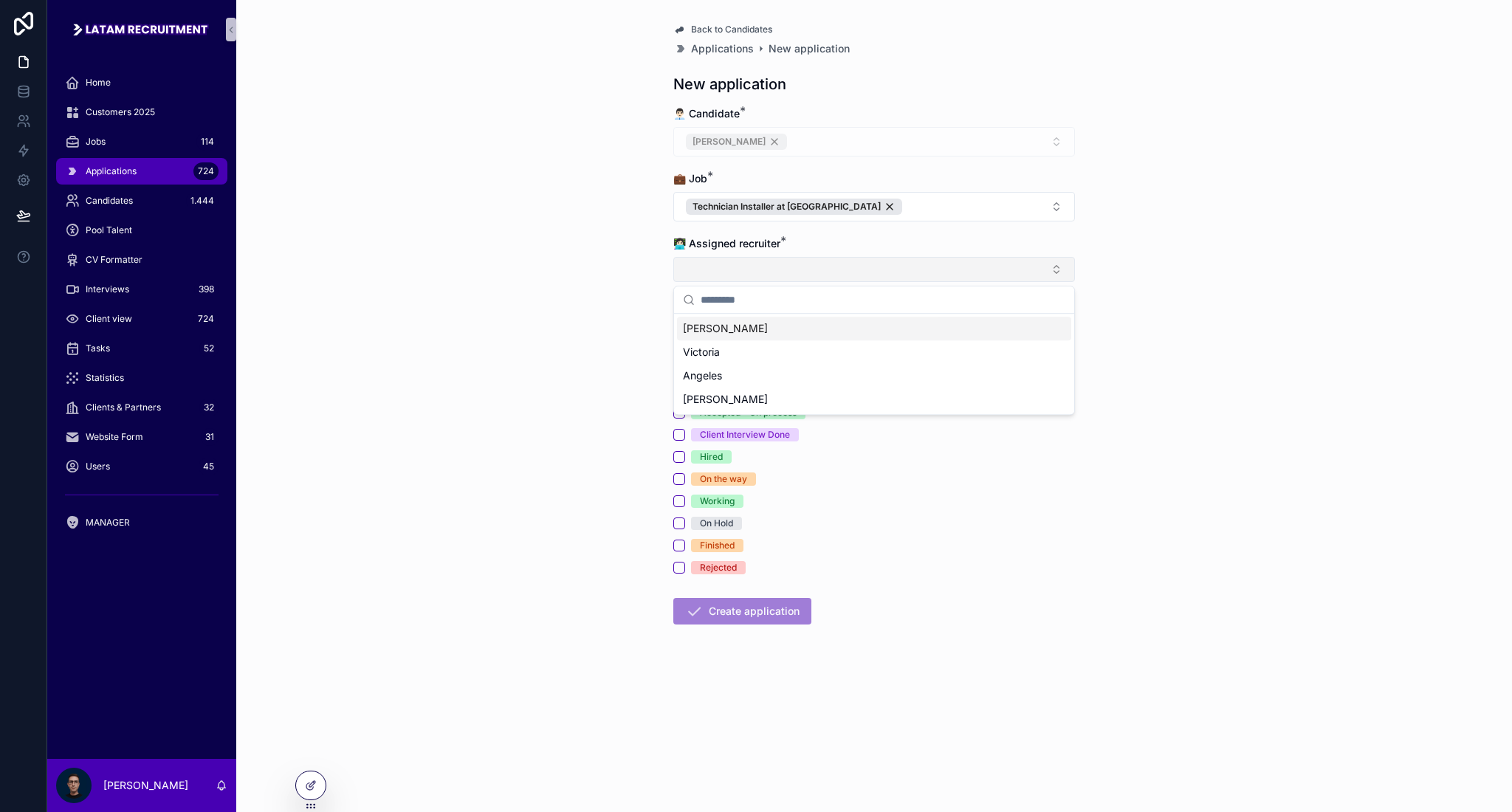
click at [715, 277] on button "Select Button" at bounding box center [874, 270] width 402 height 25
click at [729, 328] on div "[PERSON_NAME]" at bounding box center [874, 328] width 394 height 23
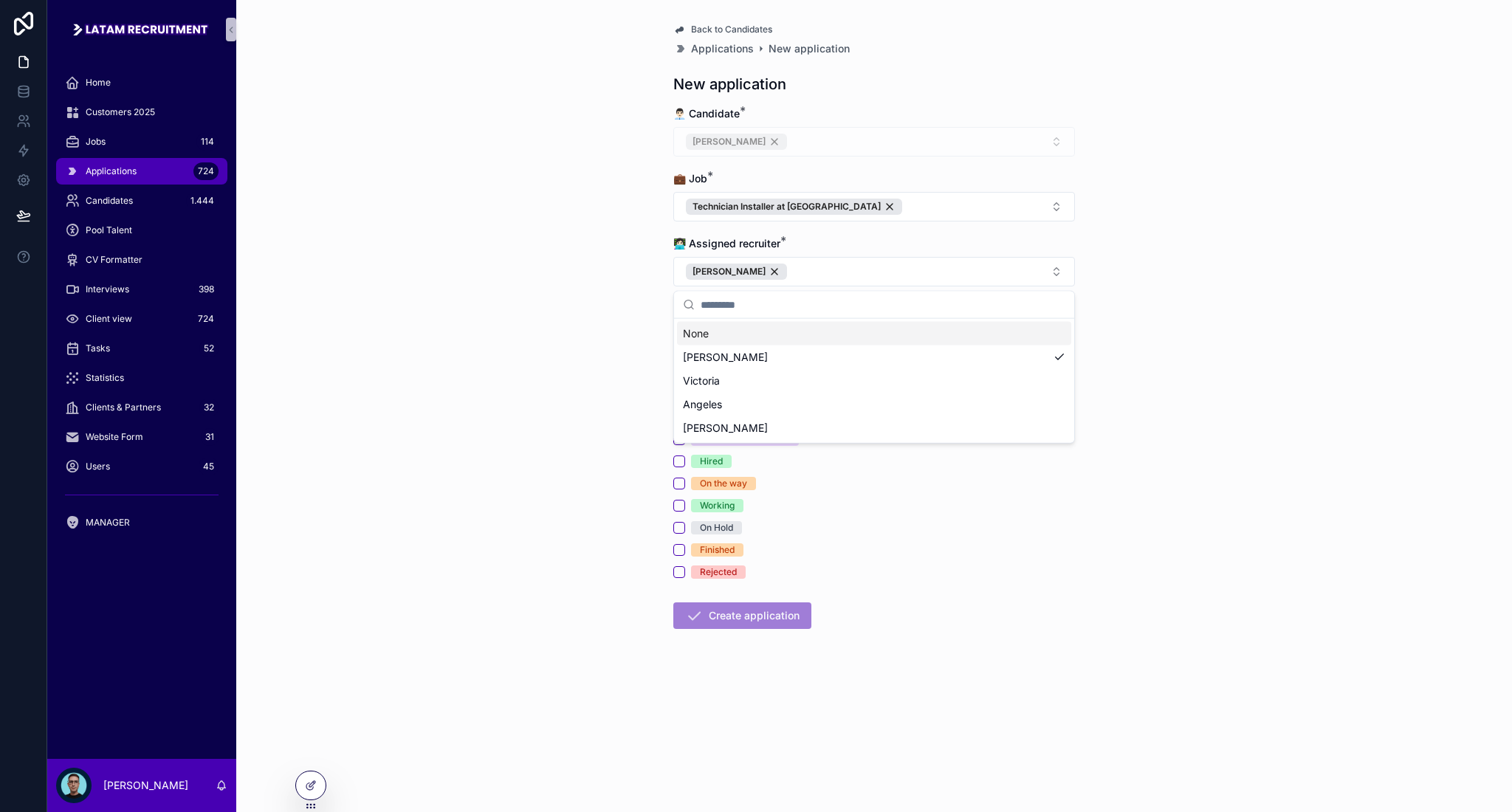
click at [648, 313] on div "Back to Candidates Applications New application New application 👨🏻‍💼 Candidate …" at bounding box center [874, 406] width 1276 height 812
click at [678, 330] on button "Applied" at bounding box center [679, 328] width 12 height 12
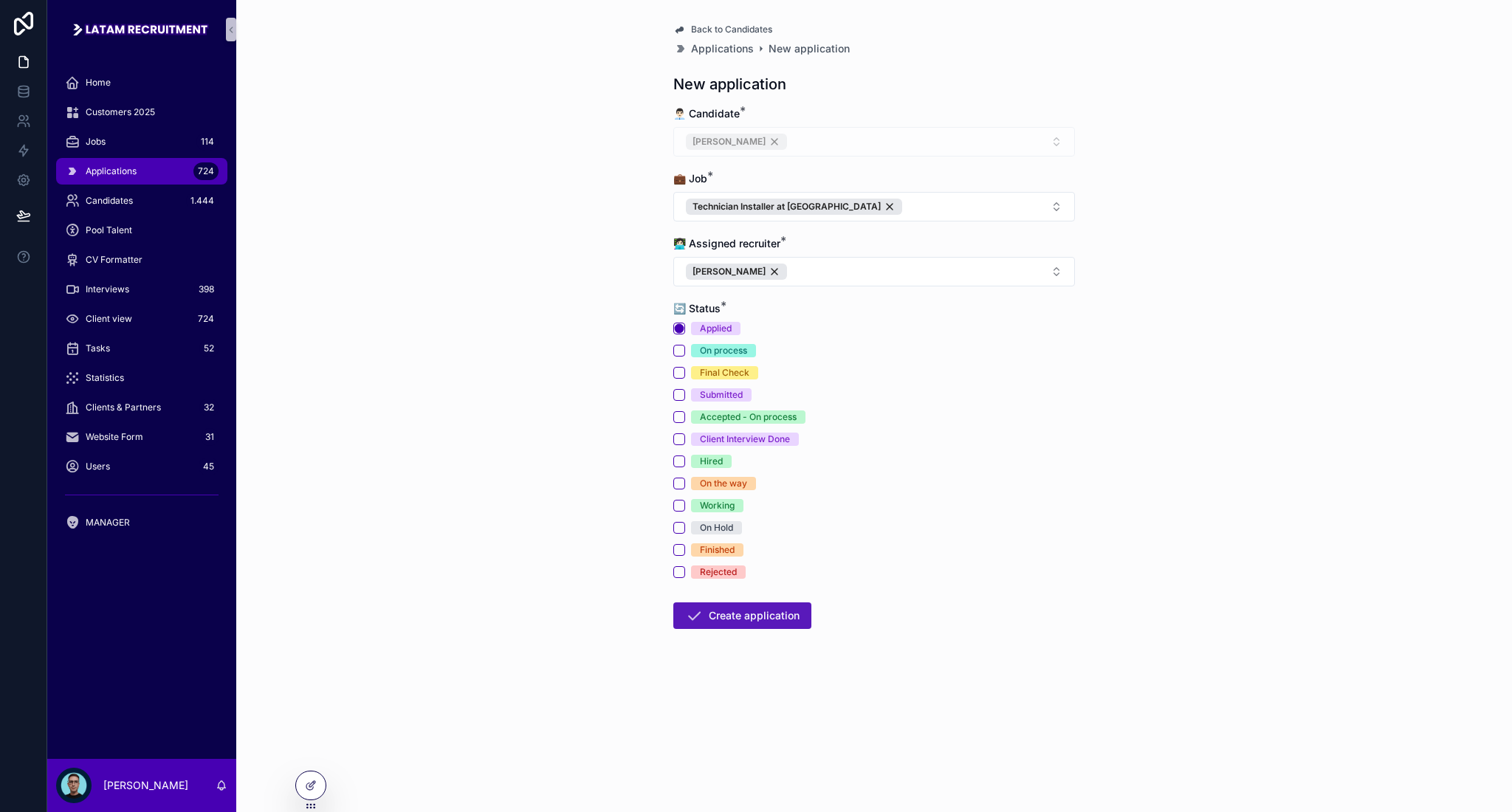
click at [764, 609] on button "Create application" at bounding box center [742, 616] width 138 height 27
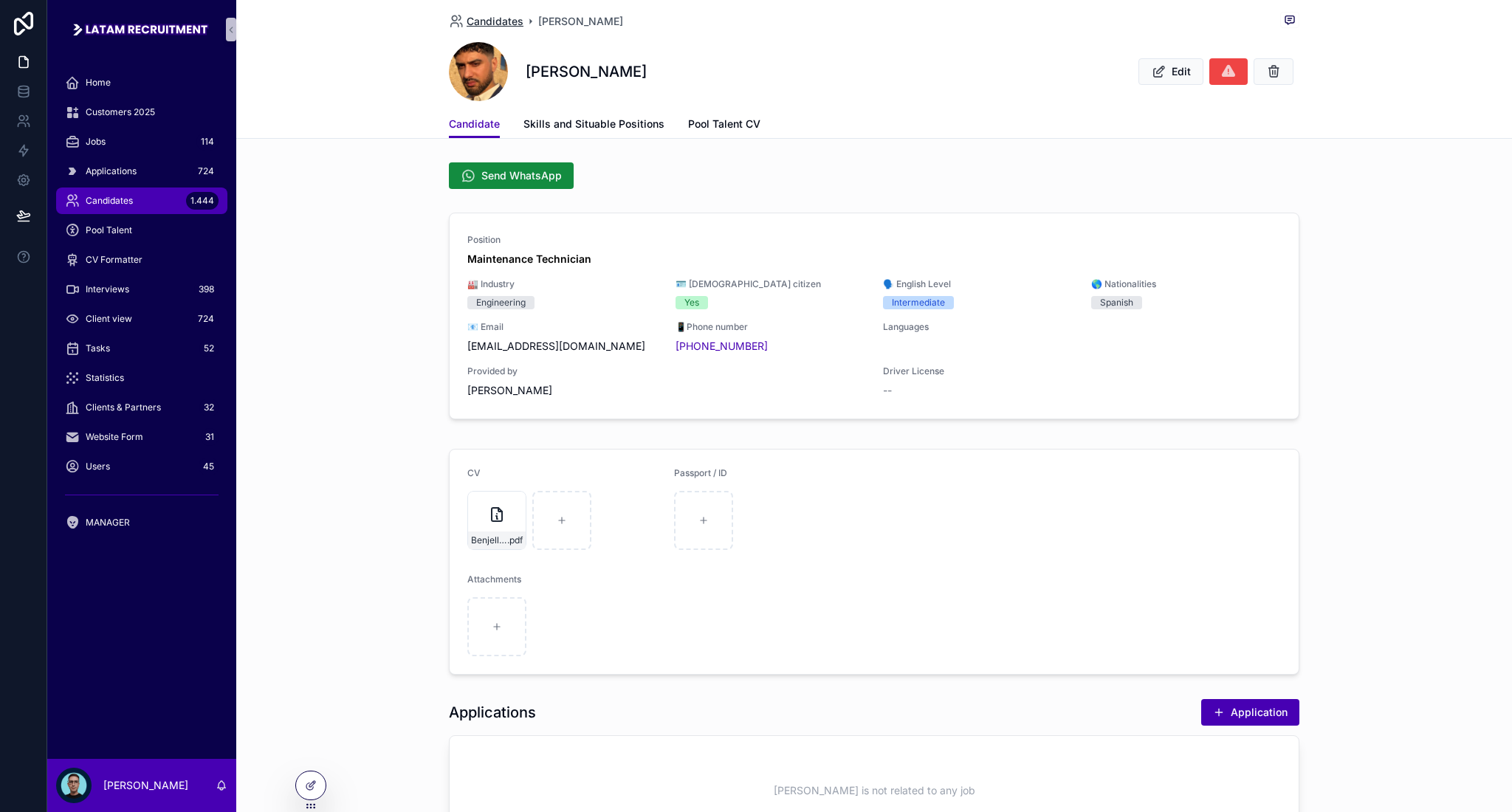
click at [493, 21] on span "Candidates" at bounding box center [495, 22] width 57 height 15
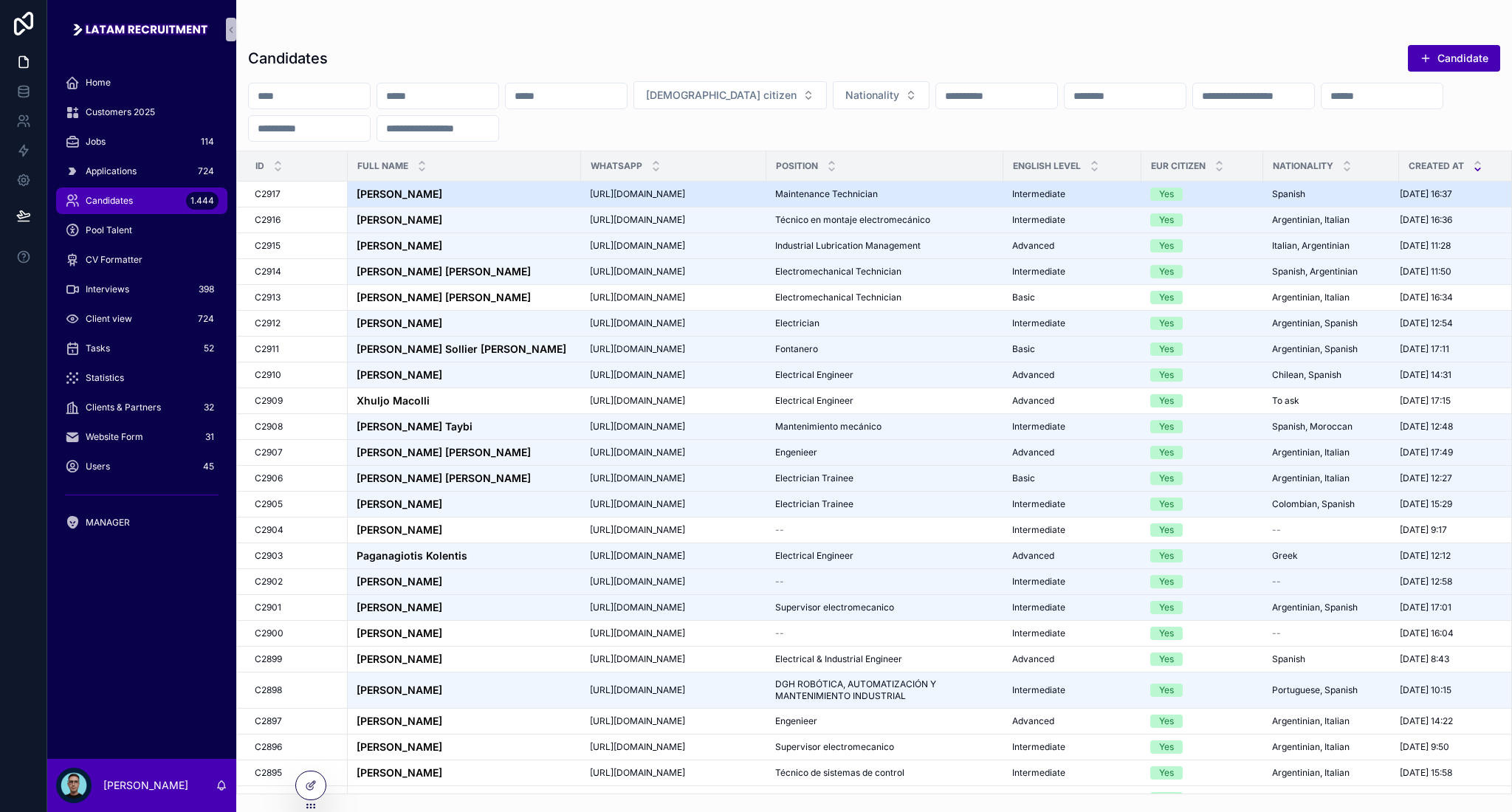
click at [470, 195] on div "[PERSON_NAME] [PERSON_NAME]" at bounding box center [464, 194] width 215 height 13
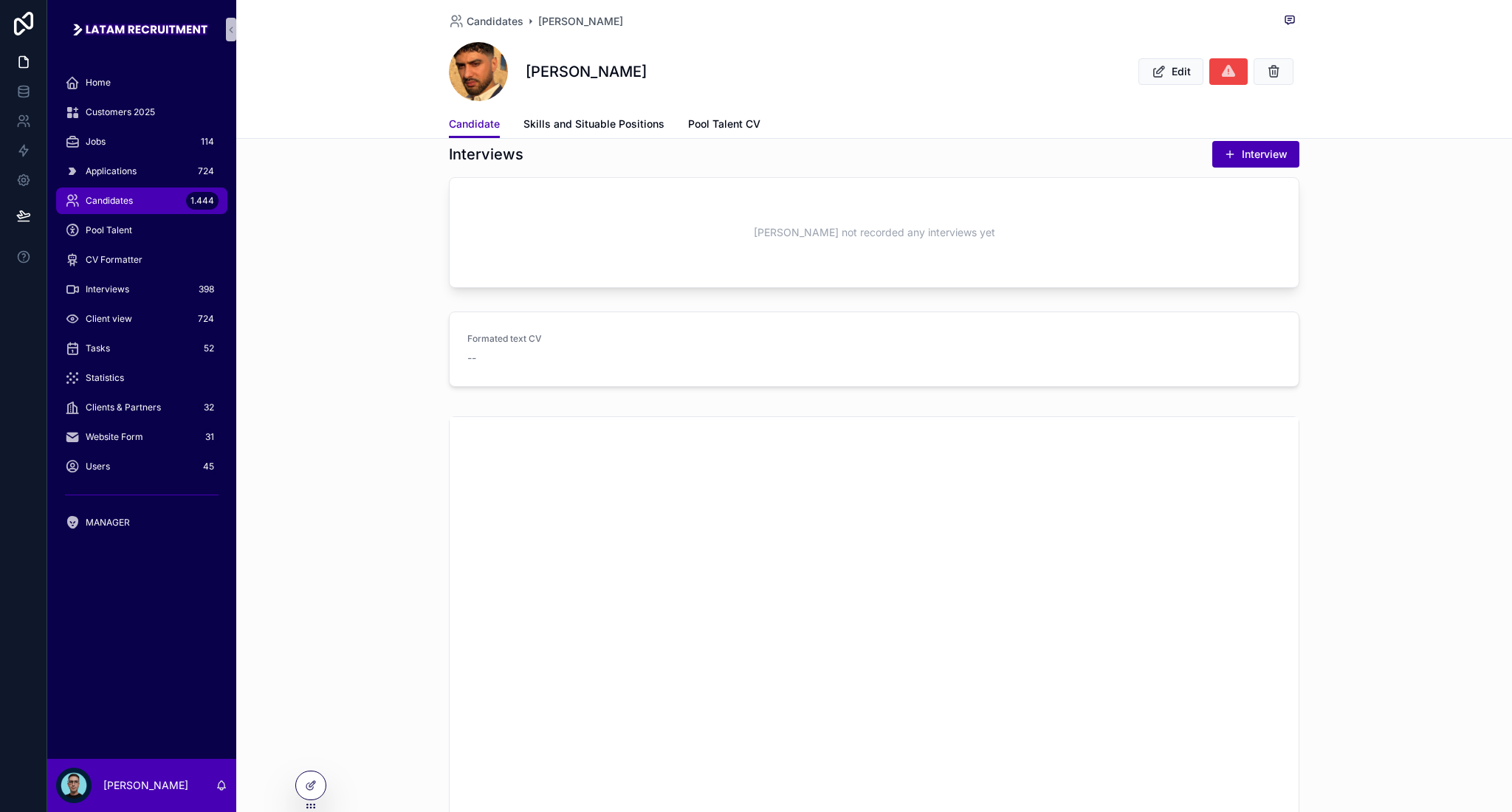
scroll to position [787, 0]
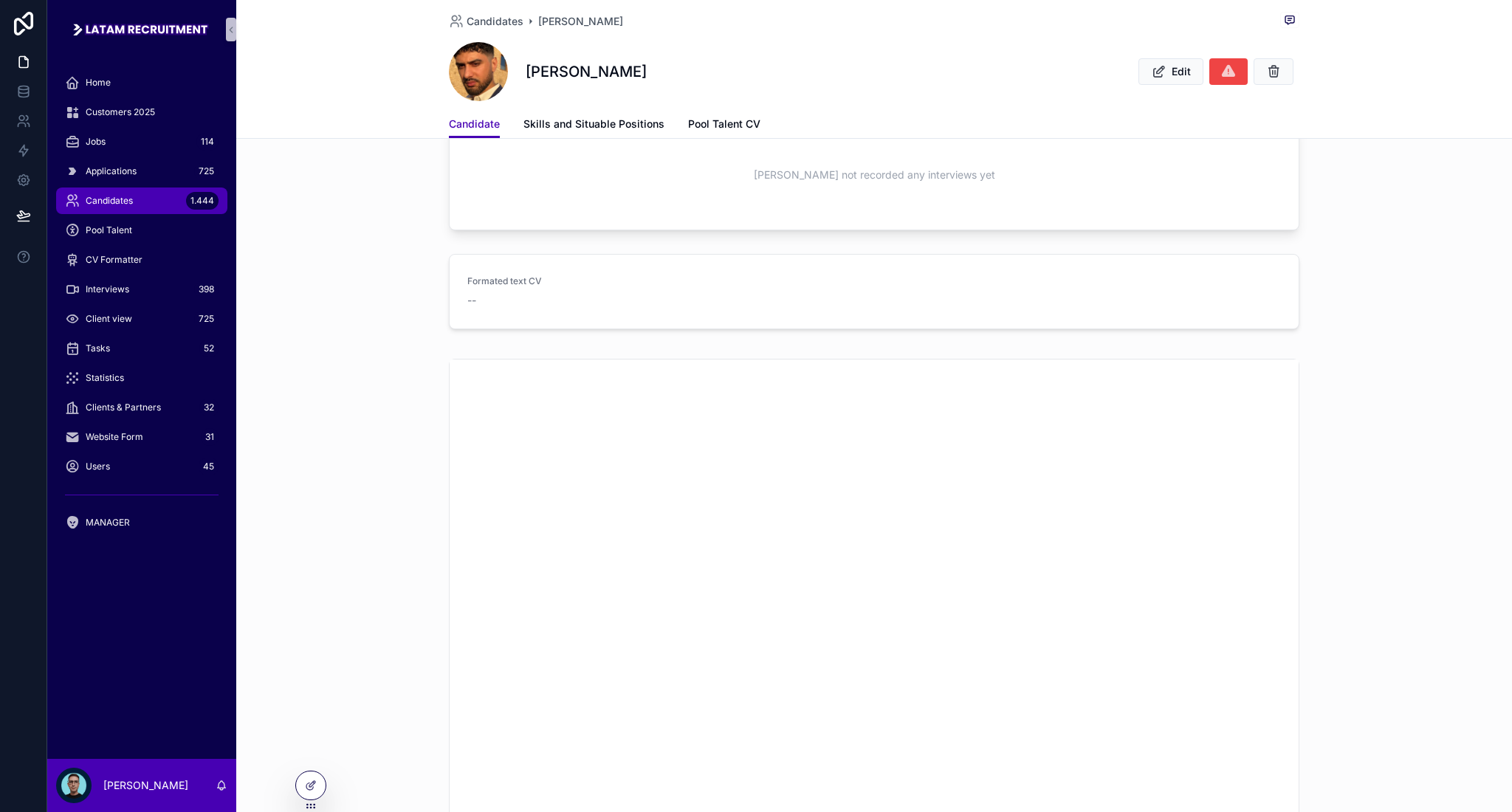
click at [172, 197] on div "Candidates 1.444" at bounding box center [141, 201] width 153 height 23
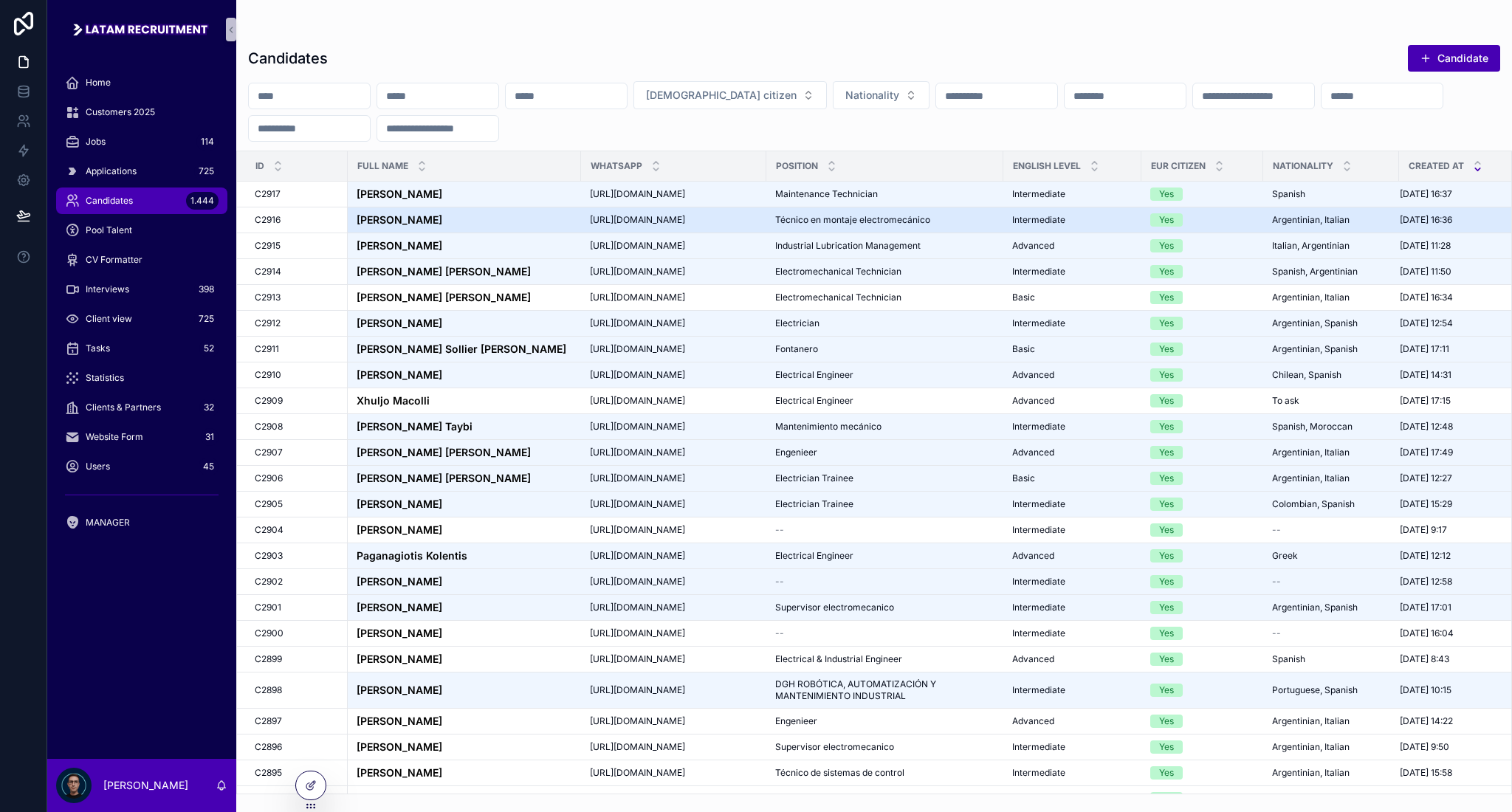
click at [427, 218] on strong "[PERSON_NAME]" at bounding box center [399, 219] width 85 height 13
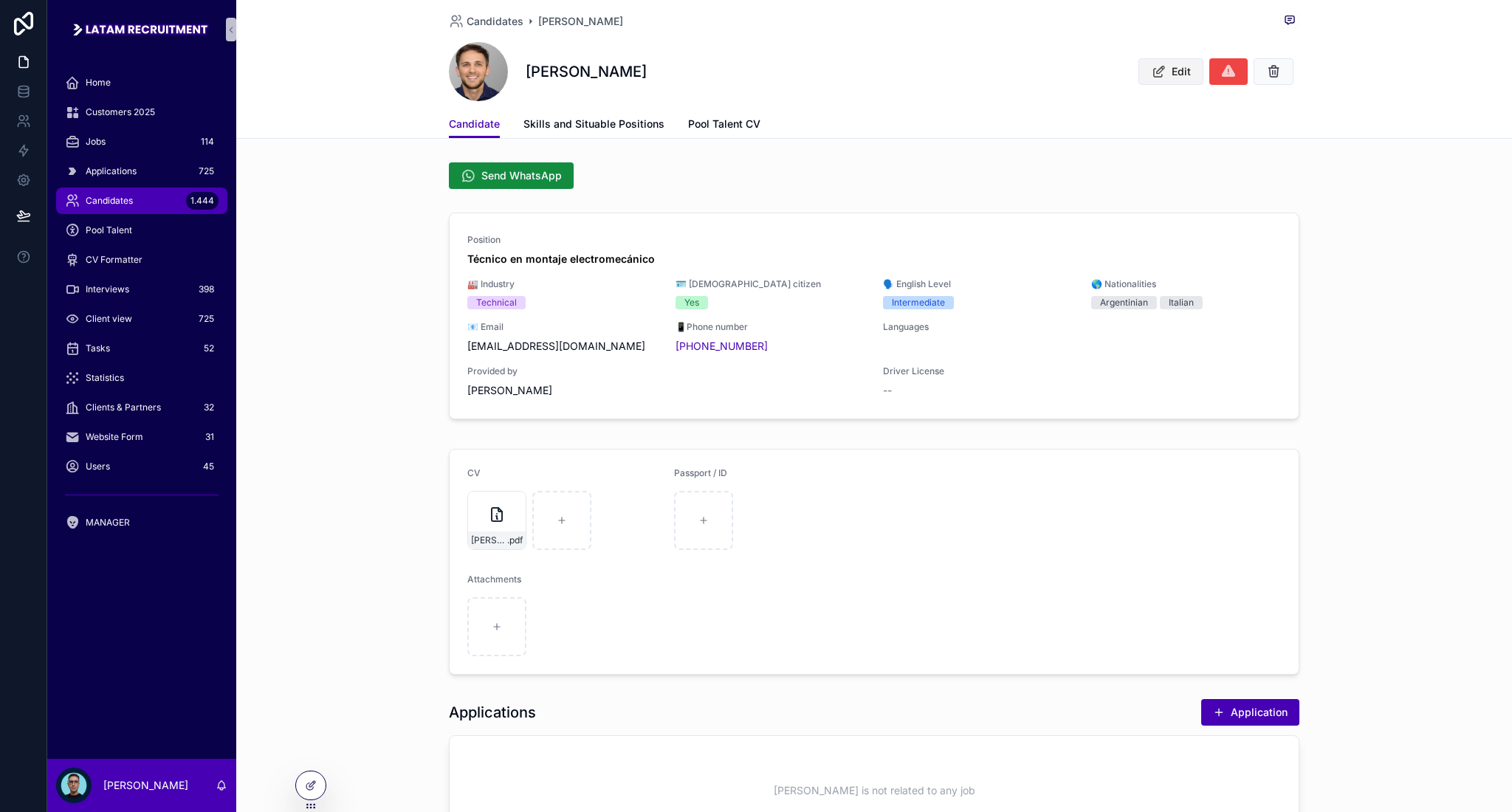
click at [1171, 80] on button "Edit" at bounding box center [1171, 72] width 65 height 27
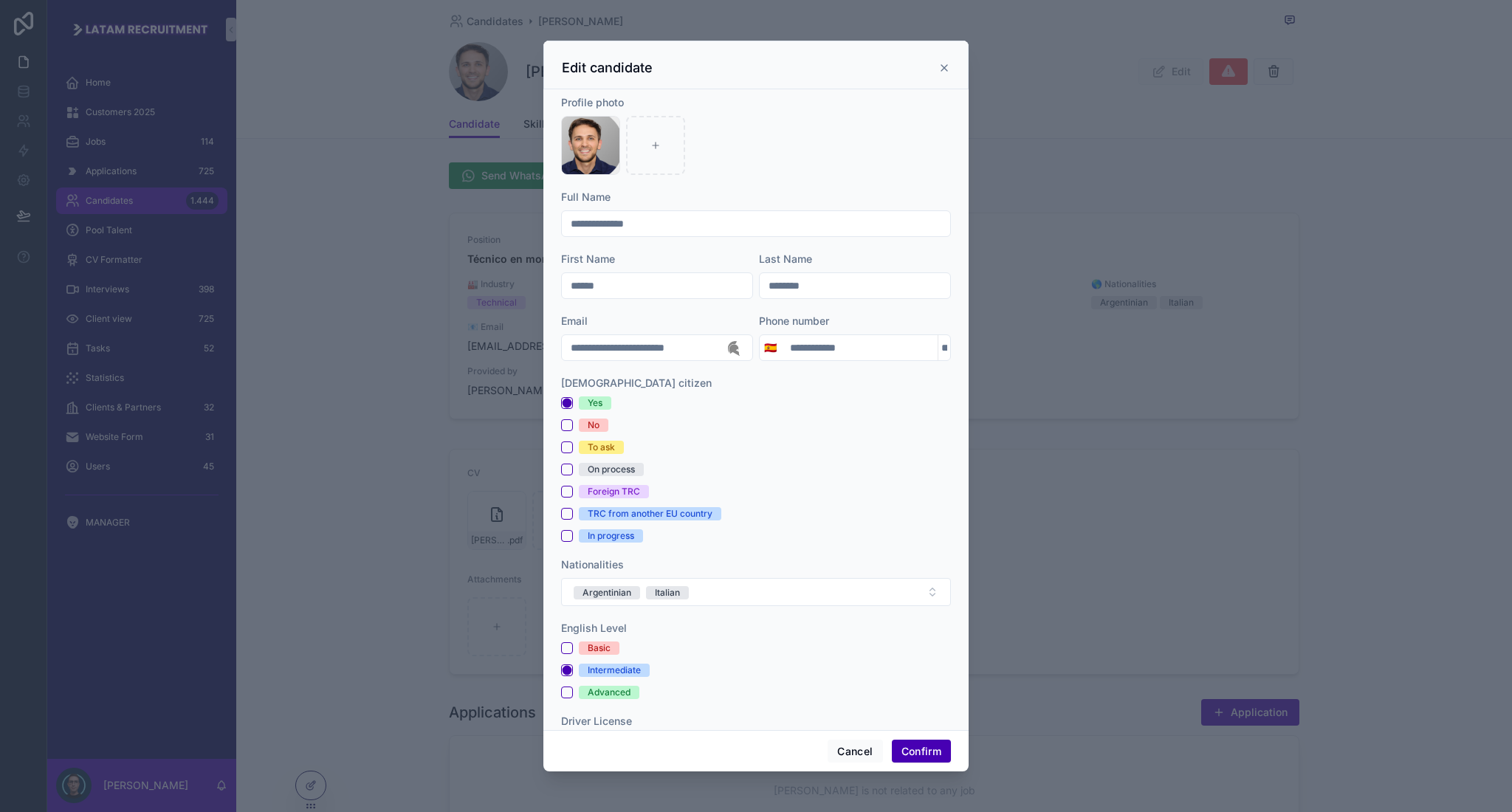
click at [639, 347] on input "**********" at bounding box center [657, 347] width 191 height 21
click at [801, 336] on div "**********" at bounding box center [855, 347] width 192 height 27
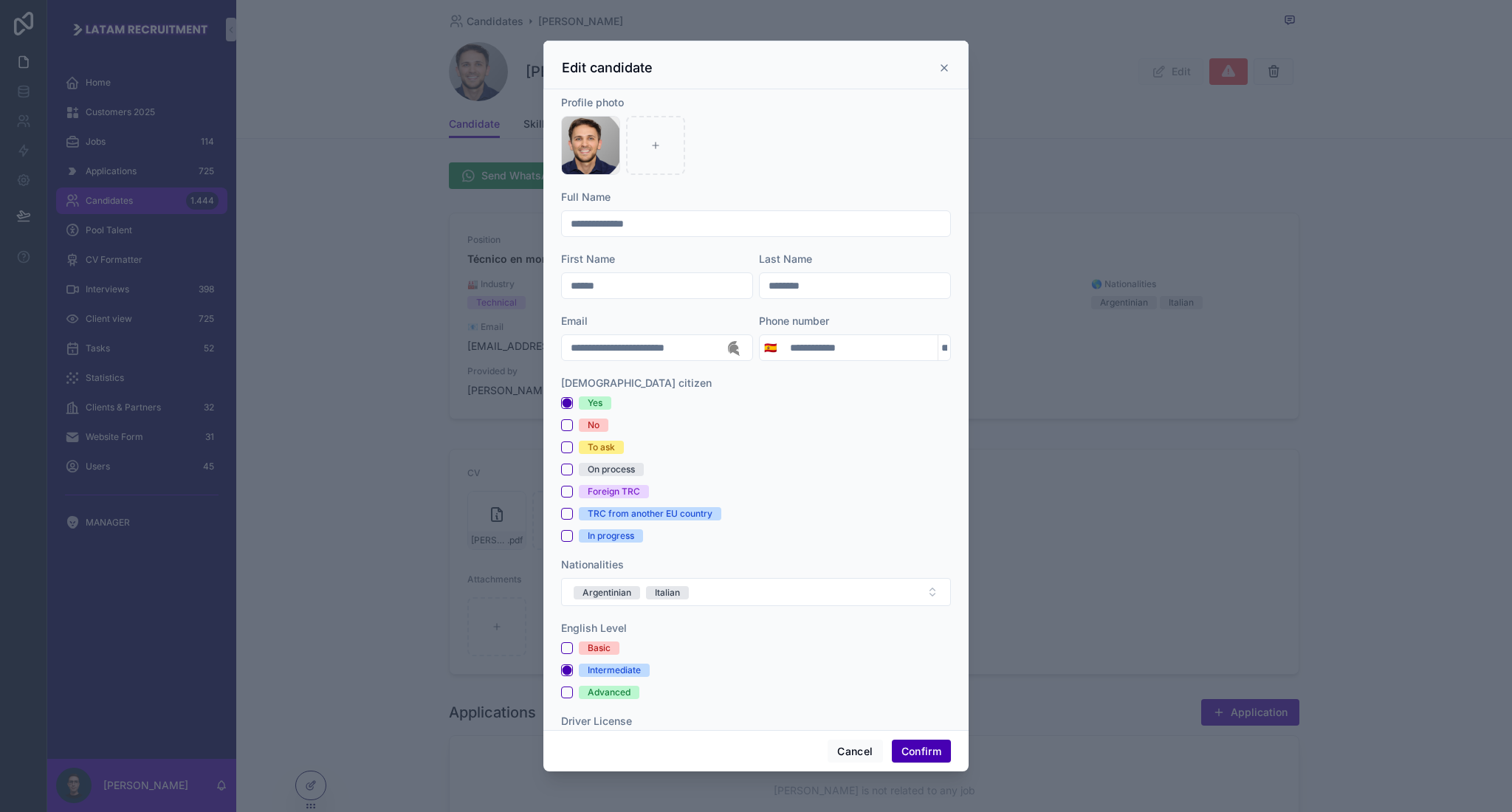
click at [814, 347] on input "**********" at bounding box center [859, 347] width 157 height 21
